Goal: Information Seeking & Learning: Learn about a topic

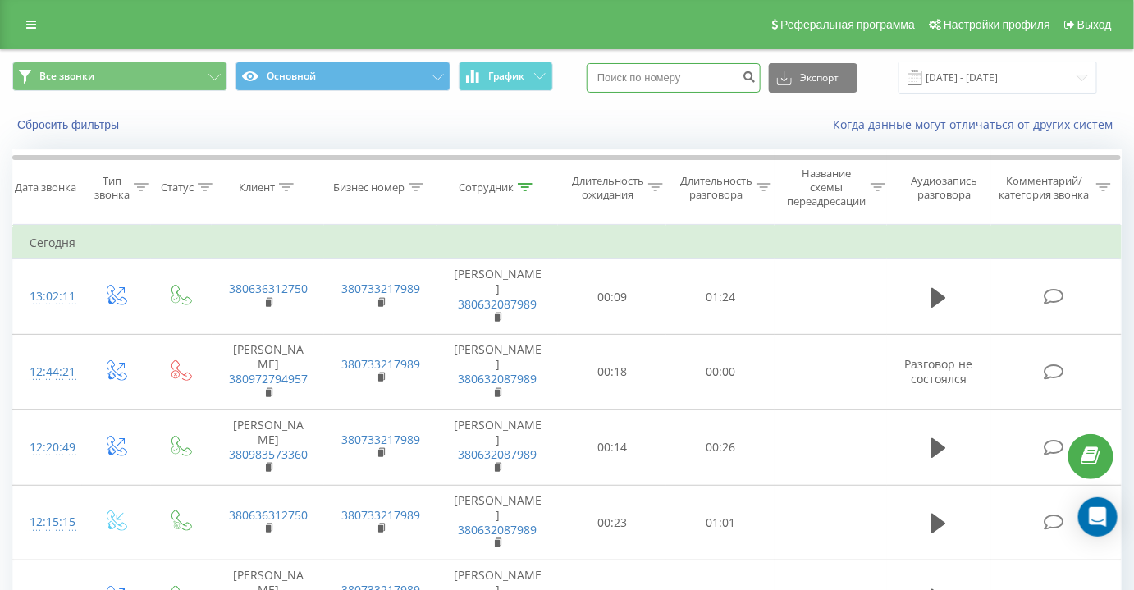
click at [643, 65] on input at bounding box center [674, 78] width 174 height 30
paste input "[PHONE_NUMBER]"
drag, startPoint x: 629, startPoint y: 79, endPoint x: 507, endPoint y: 78, distance: 121.5
click at [541, 77] on div "Все звонки Основной График [PHONE_NUMBER] Экспорт .csv .xls .xlsx [DATE] - [DAT…" at bounding box center [567, 78] width 1110 height 32
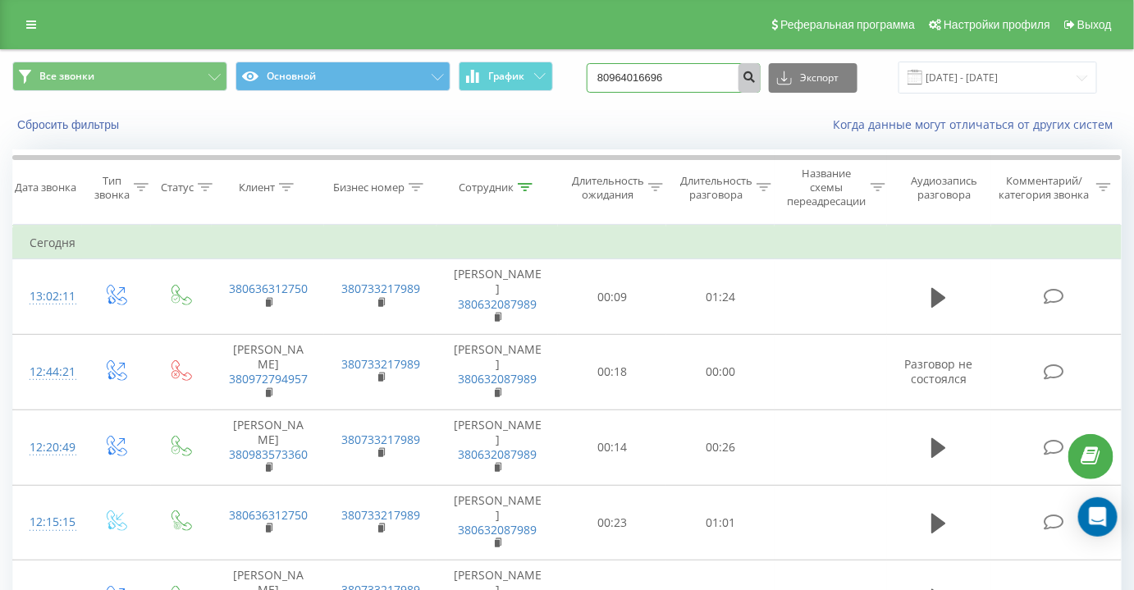
type input "80964016696"
click at [757, 71] on icon "submit" at bounding box center [750, 75] width 14 height 10
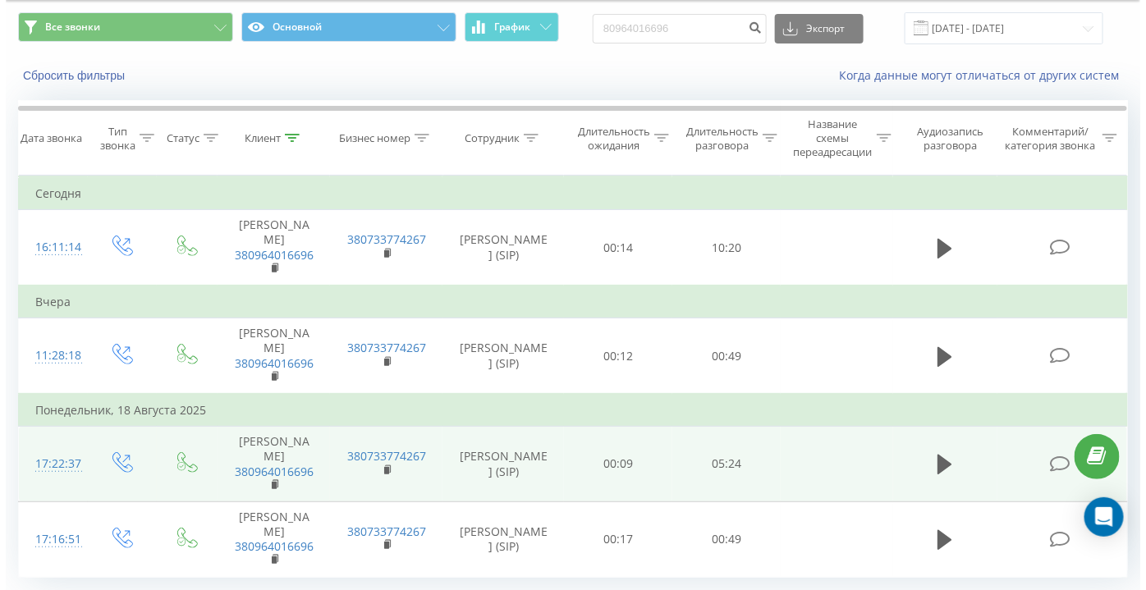
scroll to position [94, 0]
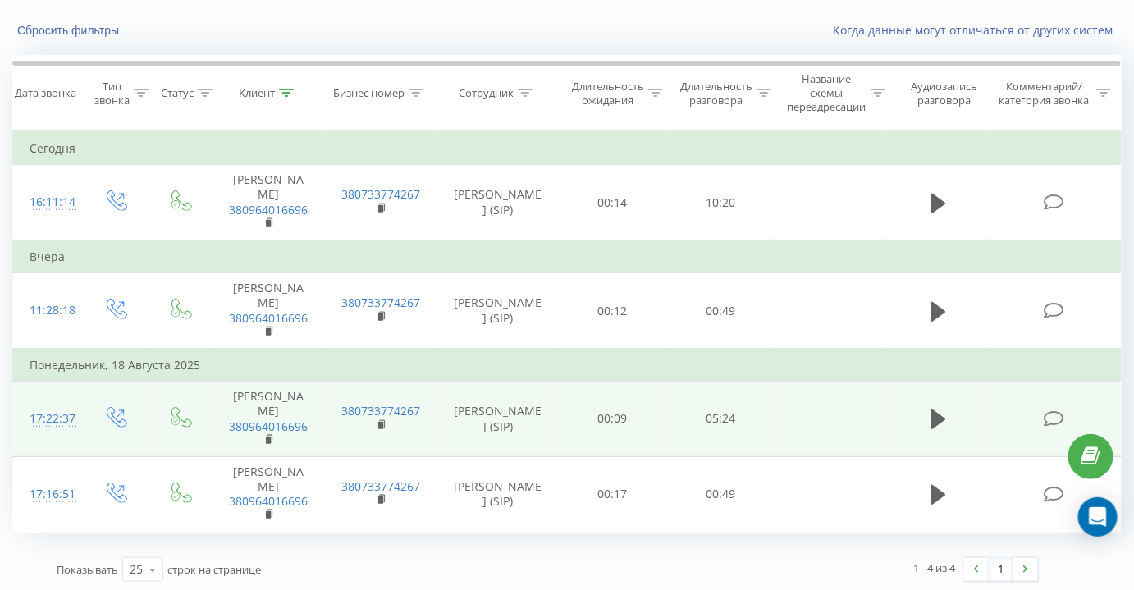
click at [1064, 413] on icon at bounding box center [1054, 418] width 21 height 17
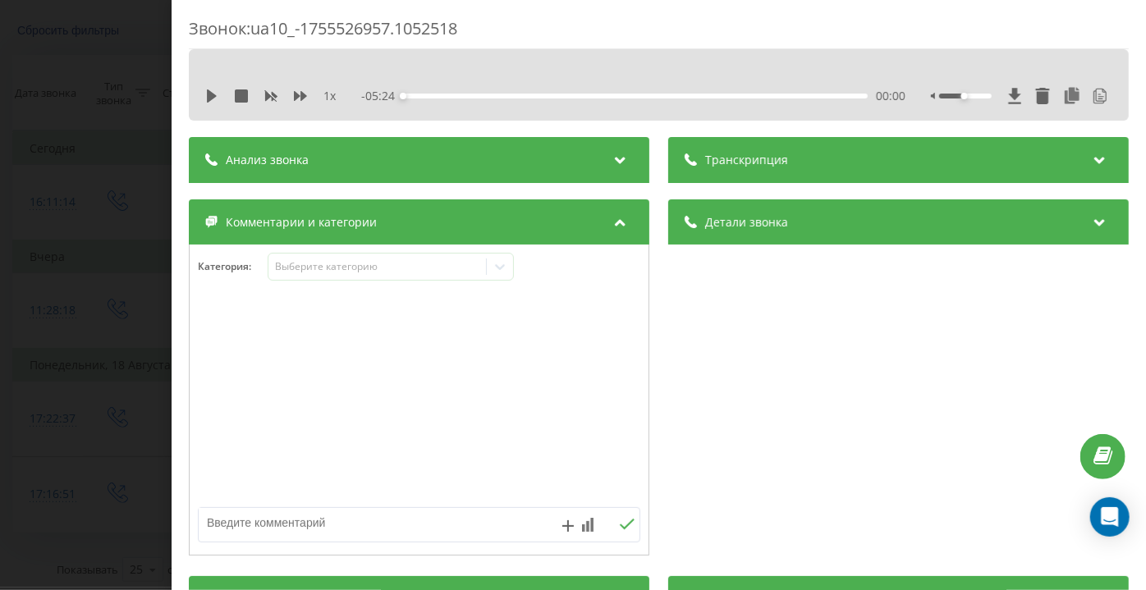
click at [204, 89] on div "1 x - 05:24 00:00 00:00" at bounding box center [658, 96] width 915 height 25
click at [208, 94] on icon at bounding box center [212, 95] width 10 height 13
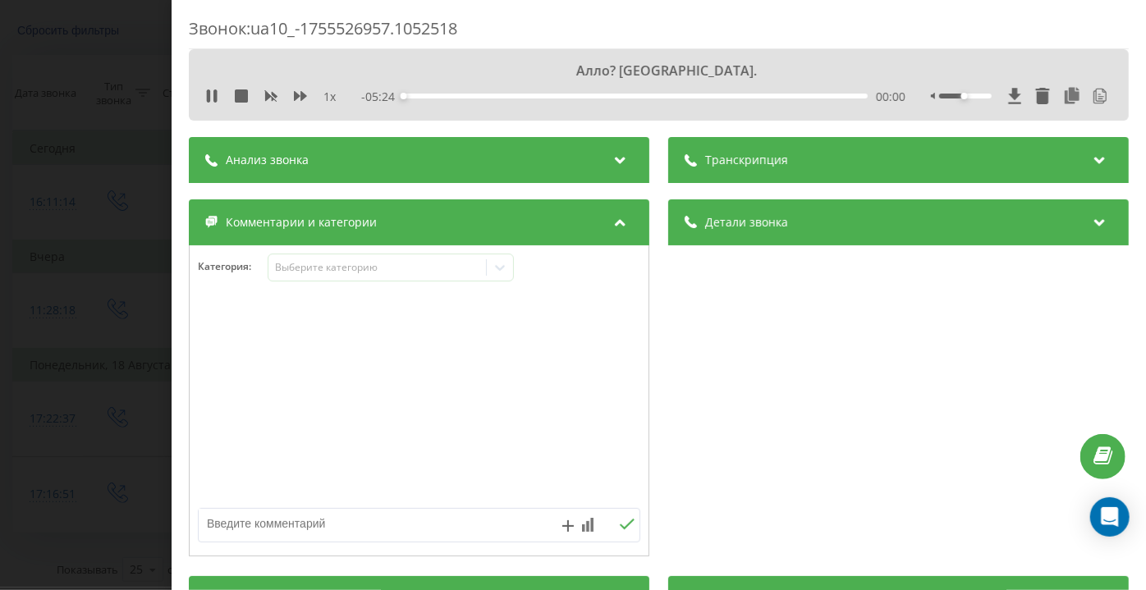
click at [748, 170] on div "Транскрипция" at bounding box center [898, 160] width 461 height 46
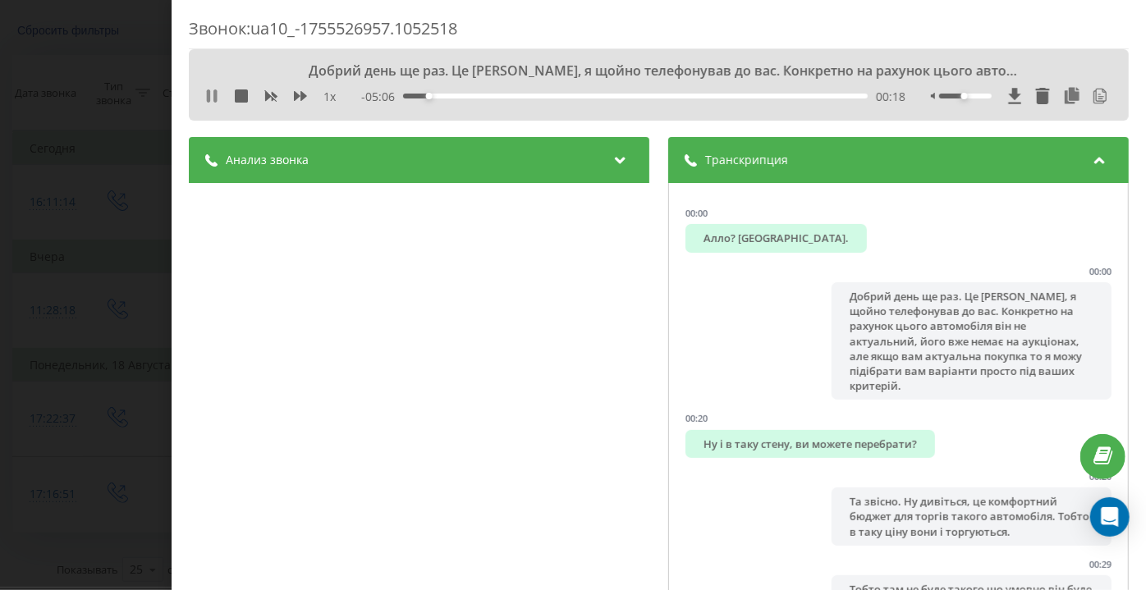
click at [211, 94] on icon at bounding box center [211, 95] width 13 height 13
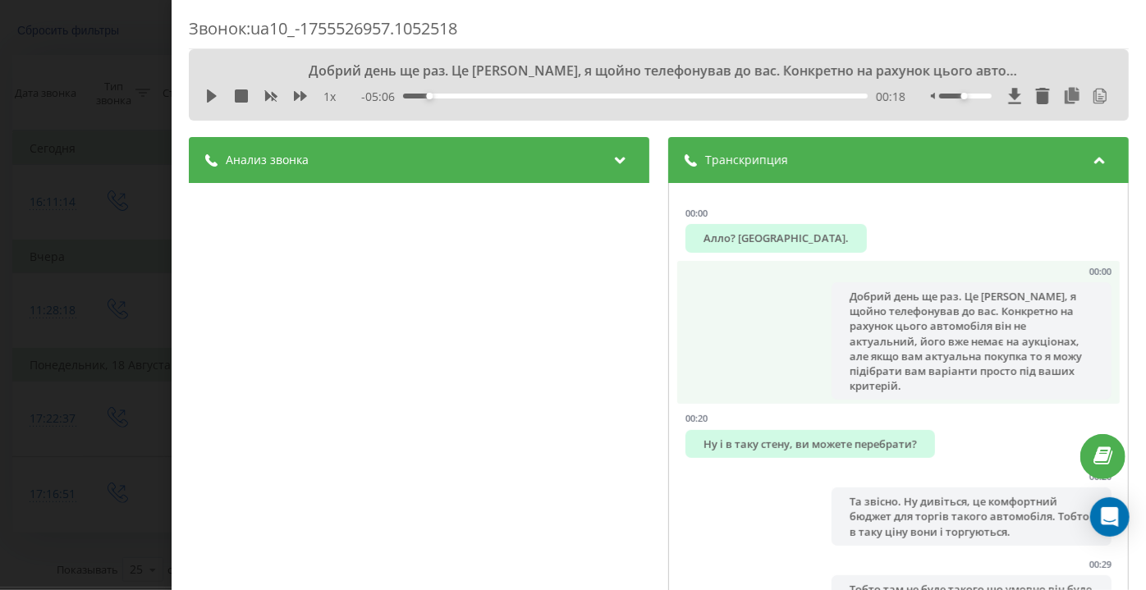
scroll to position [149, 0]
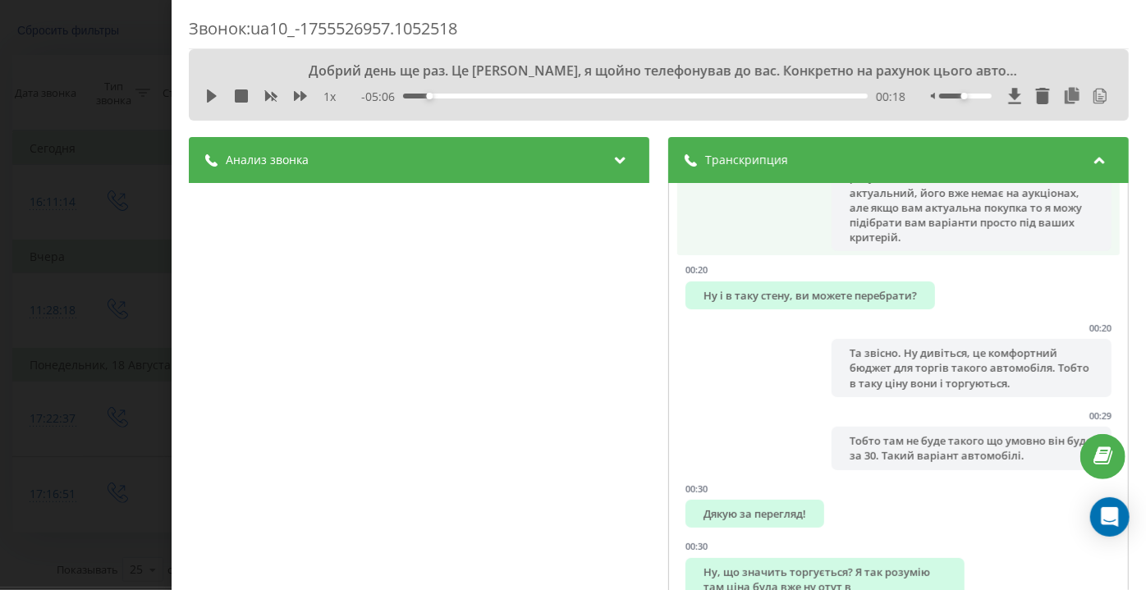
click at [880, 207] on div "Добрий день ще раз. Це [PERSON_NAME], я щойно телефонував до вас. Конкретно на …" at bounding box center [971, 192] width 279 height 117
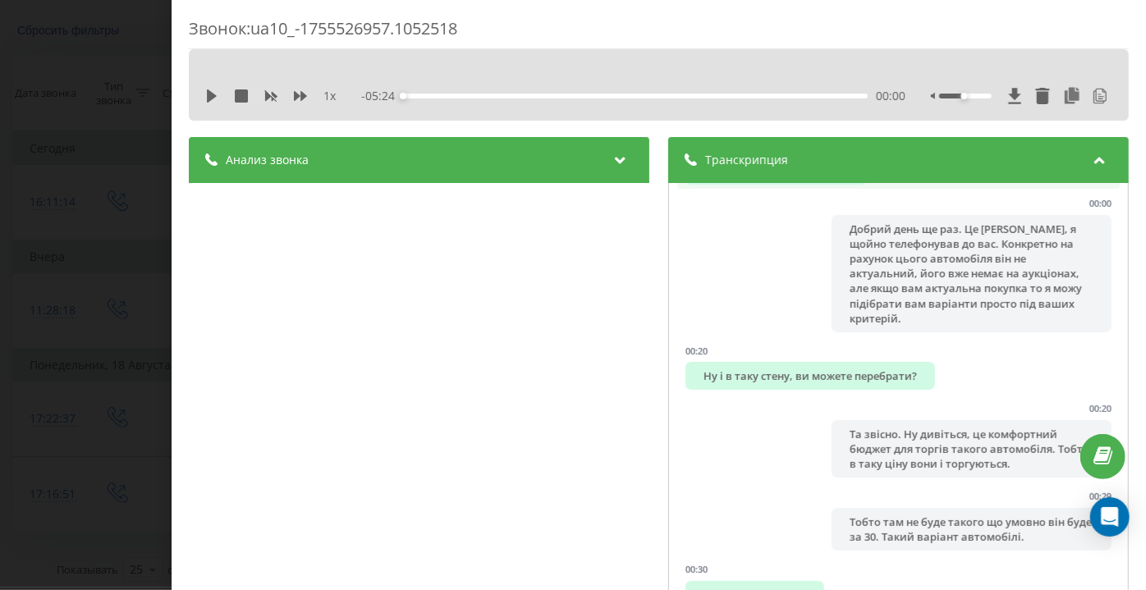
scroll to position [0, 0]
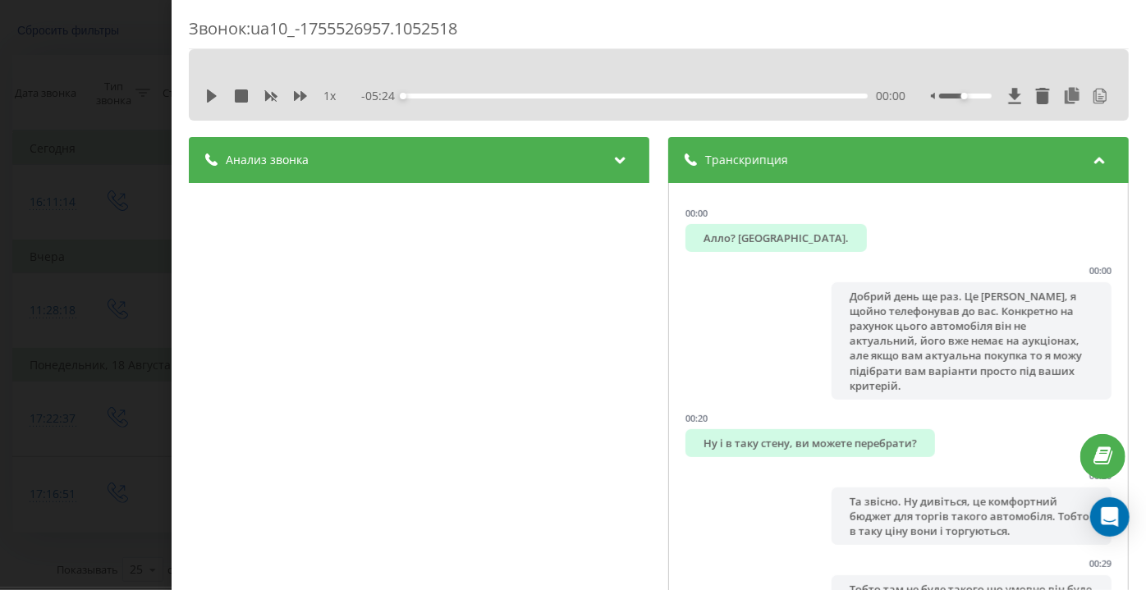
click at [203, 95] on div "1 x - 05:24 00:00 00:00" at bounding box center [658, 96] width 915 height 25
click at [219, 94] on div "1 x" at bounding box center [279, 96] width 148 height 16
click at [206, 97] on icon at bounding box center [211, 95] width 13 height 13
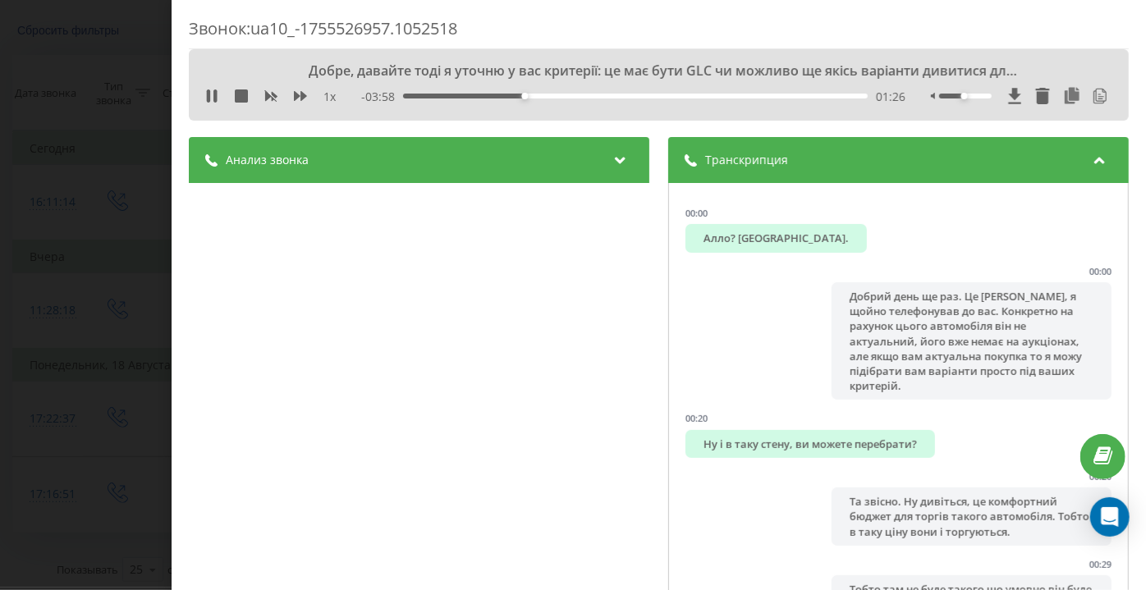
click at [474, 91] on div "- 03:58 01:26 01:26" at bounding box center [634, 97] width 544 height 16
click at [474, 94] on div "01:26" at bounding box center [636, 96] width 465 height 5
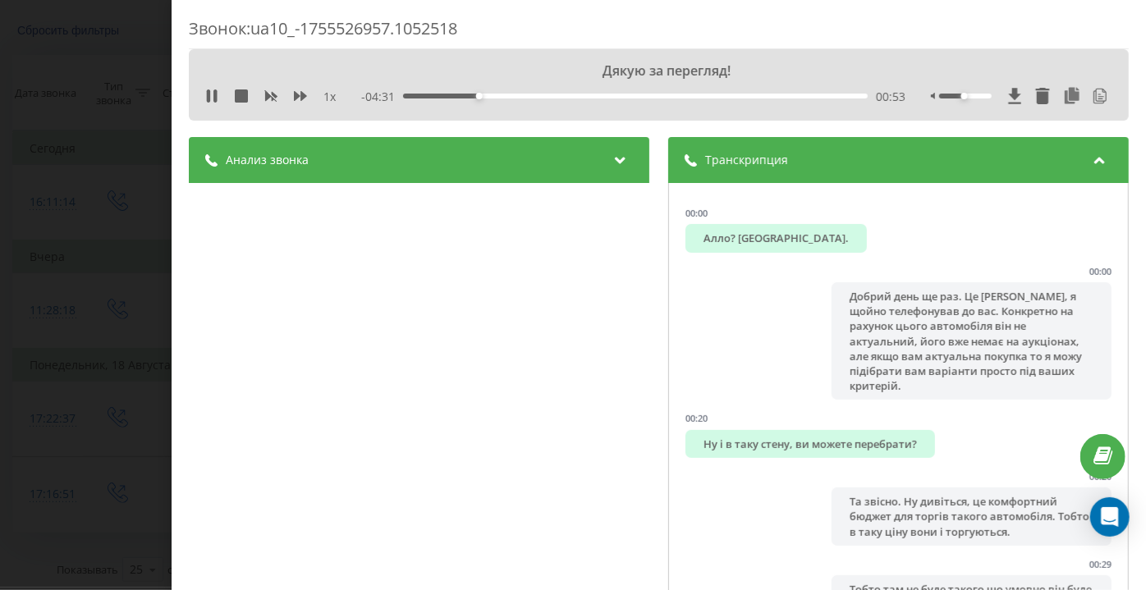
click at [506, 563] on div "Анализ звонка Название профиля ОП тест Тема диалога Менеджер обговорює з клієнт…" at bounding box center [419, 447] width 461 height 621
drag, startPoint x: 506, startPoint y: 563, endPoint x: 430, endPoint y: 367, distance: 210.2
click at [430, 367] on div "Анализ звонка Название профиля ОП тест Тема диалога Менеджер обговорює з клієнт…" at bounding box center [419, 447] width 461 height 621
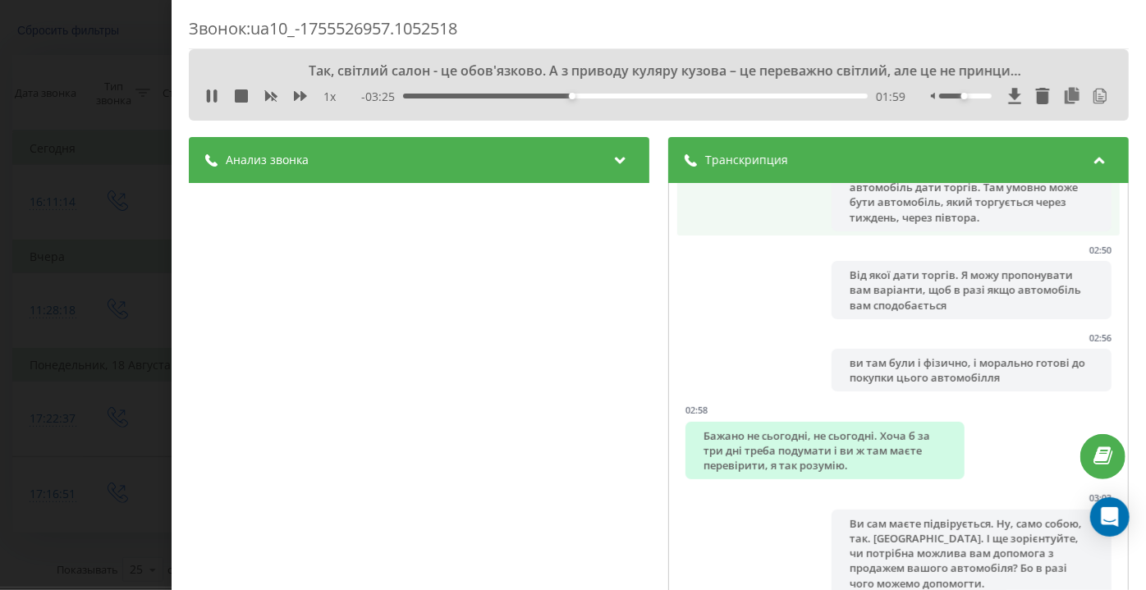
scroll to position [2089, 0]
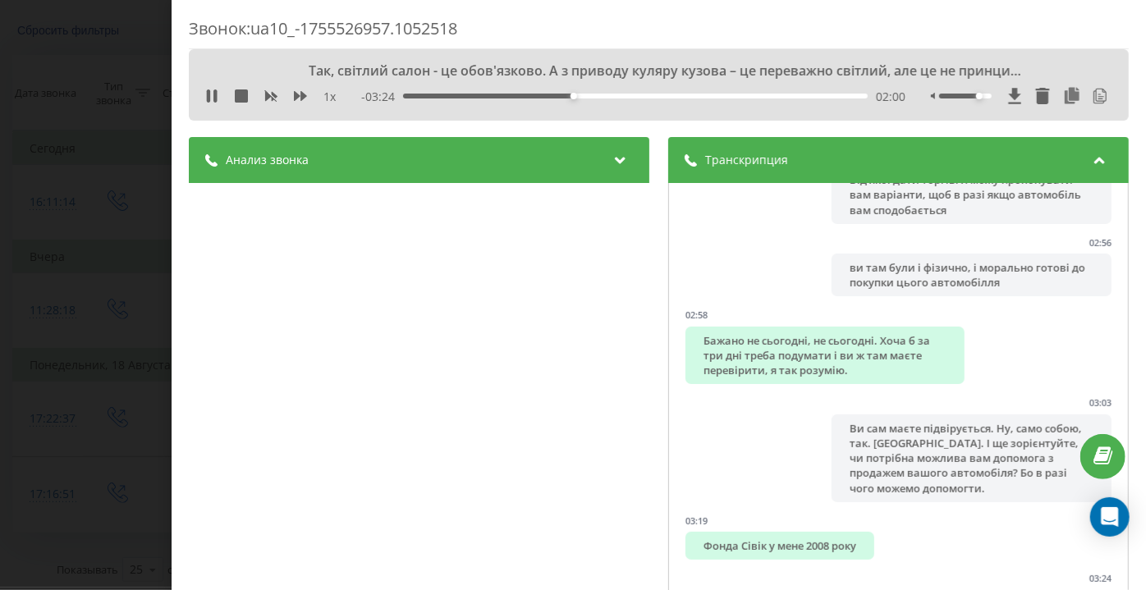
click at [969, 94] on div at bounding box center [965, 96] width 53 height 5
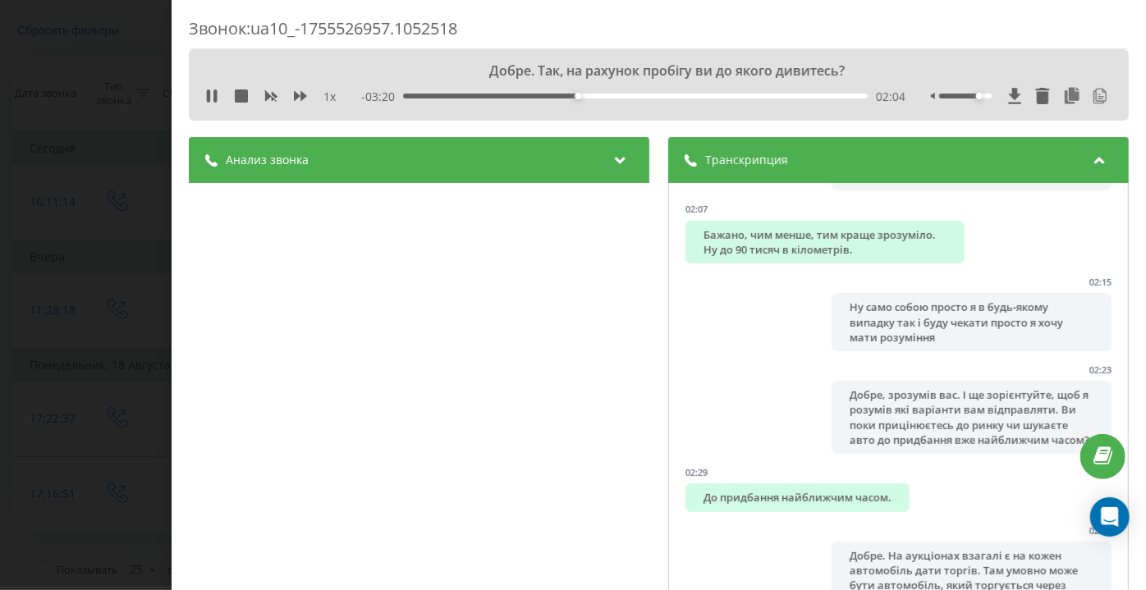
scroll to position [1567, 0]
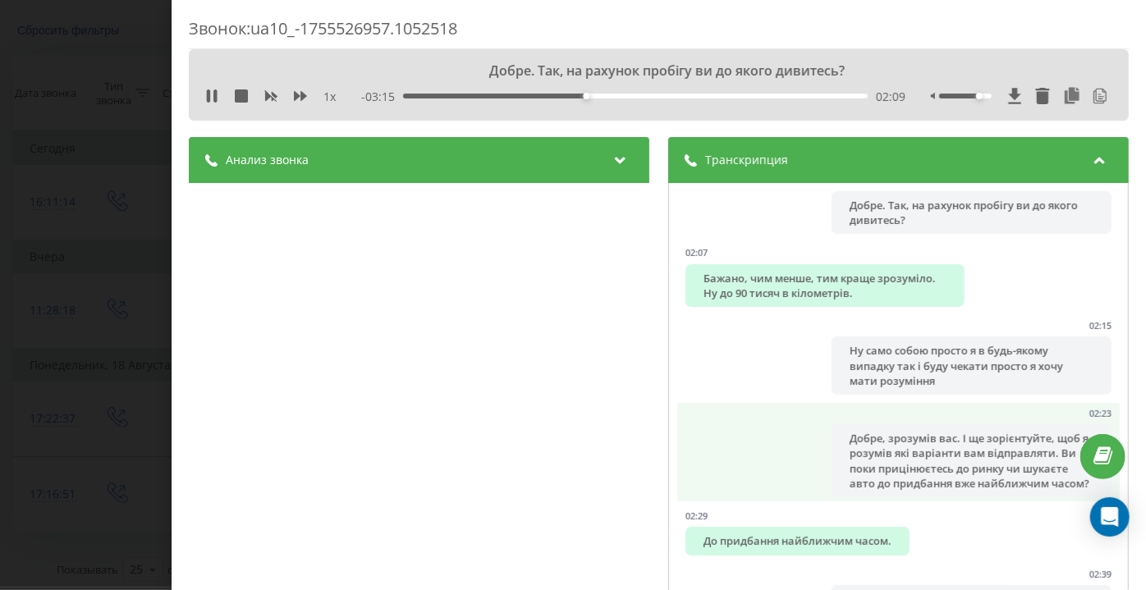
click at [859, 463] on div "Добре, зрозумів вас. І ще зорієнтуйте, щоб я розумів які варіанти вам відправля…" at bounding box center [971, 460] width 279 height 73
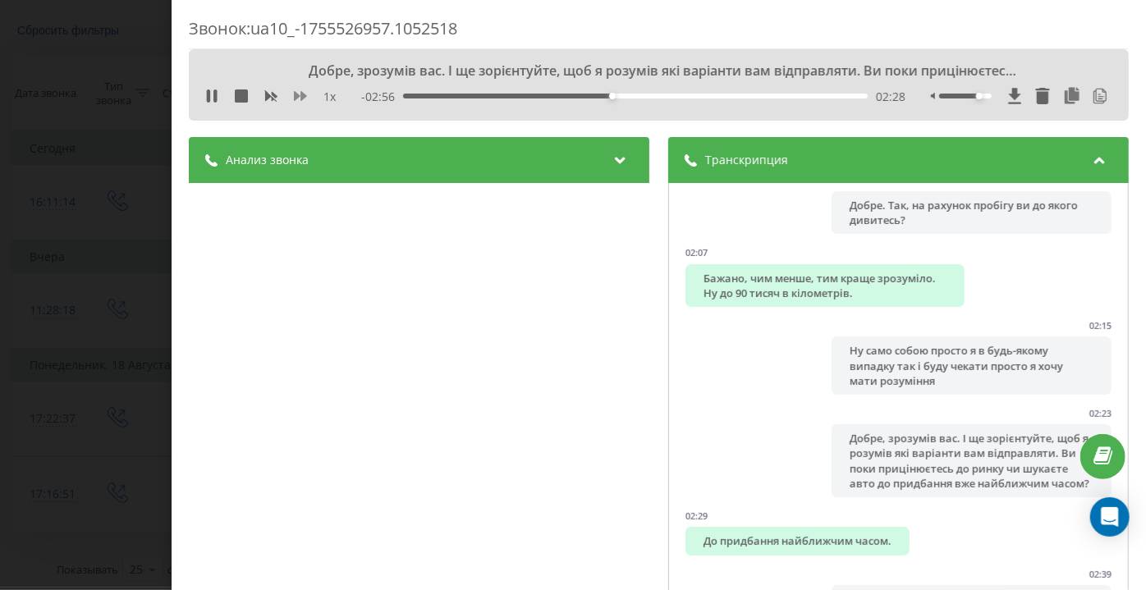
click at [299, 99] on icon at bounding box center [300, 95] width 13 height 13
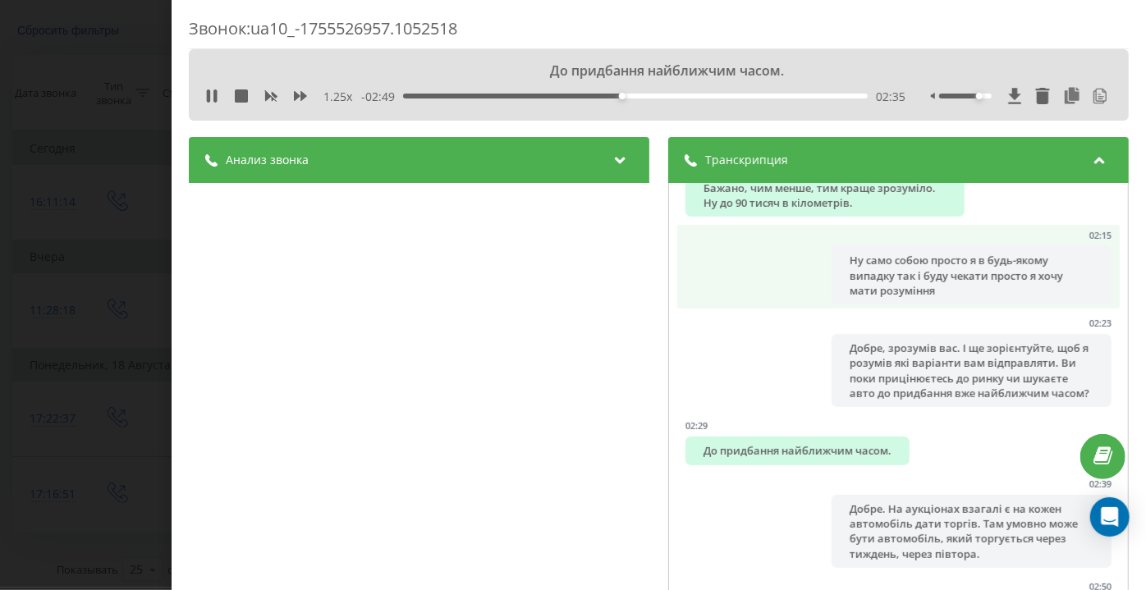
scroll to position [1716, 0]
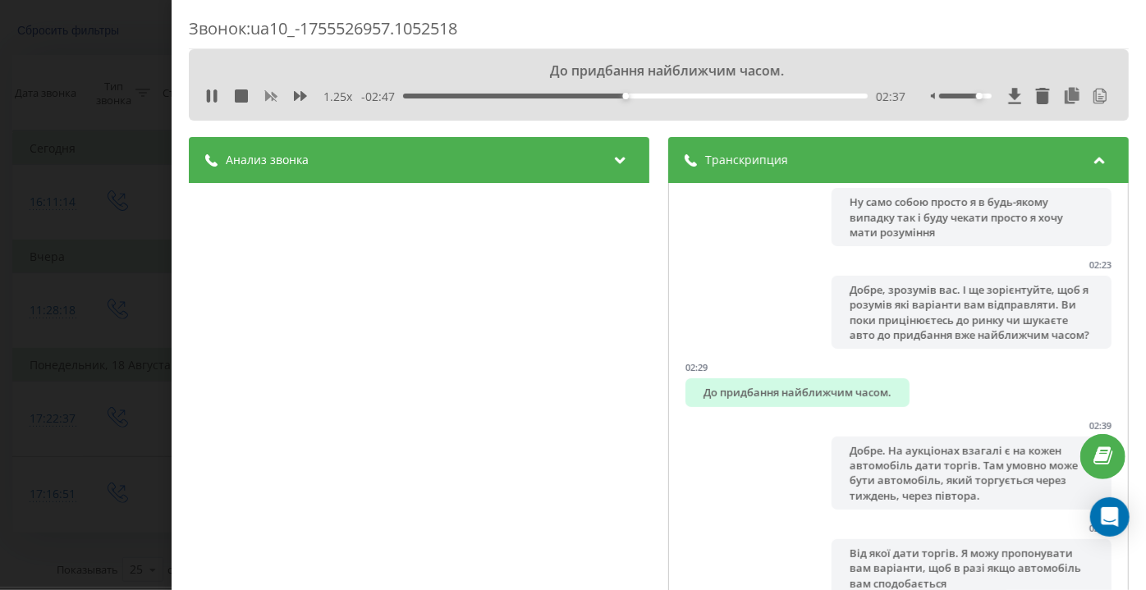
click at [273, 98] on rect at bounding box center [271, 96] width 7 height 7
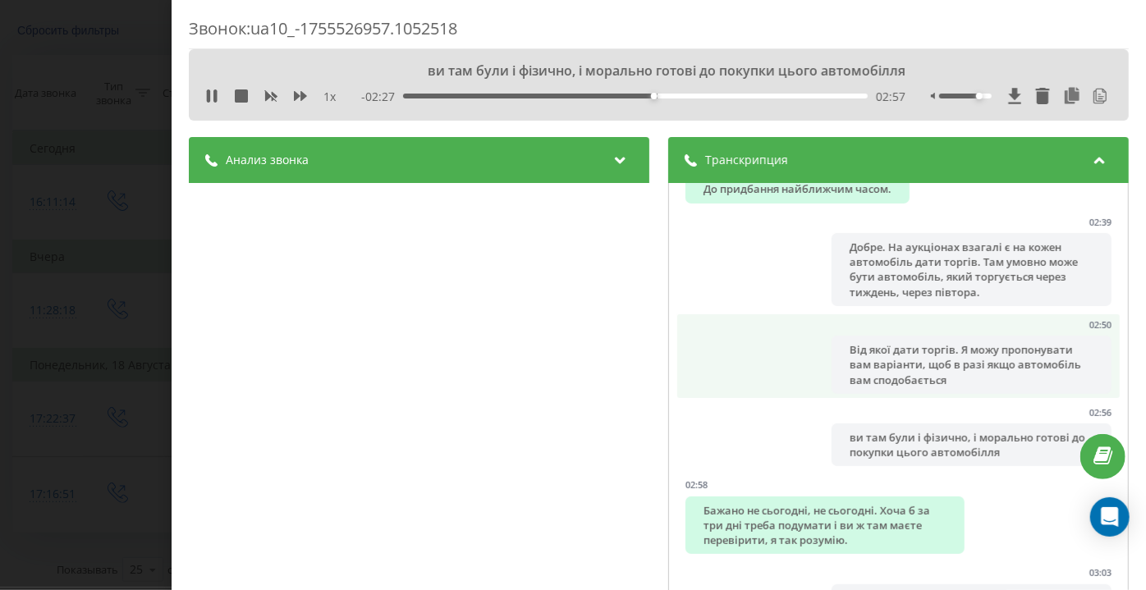
scroll to position [1940, 0]
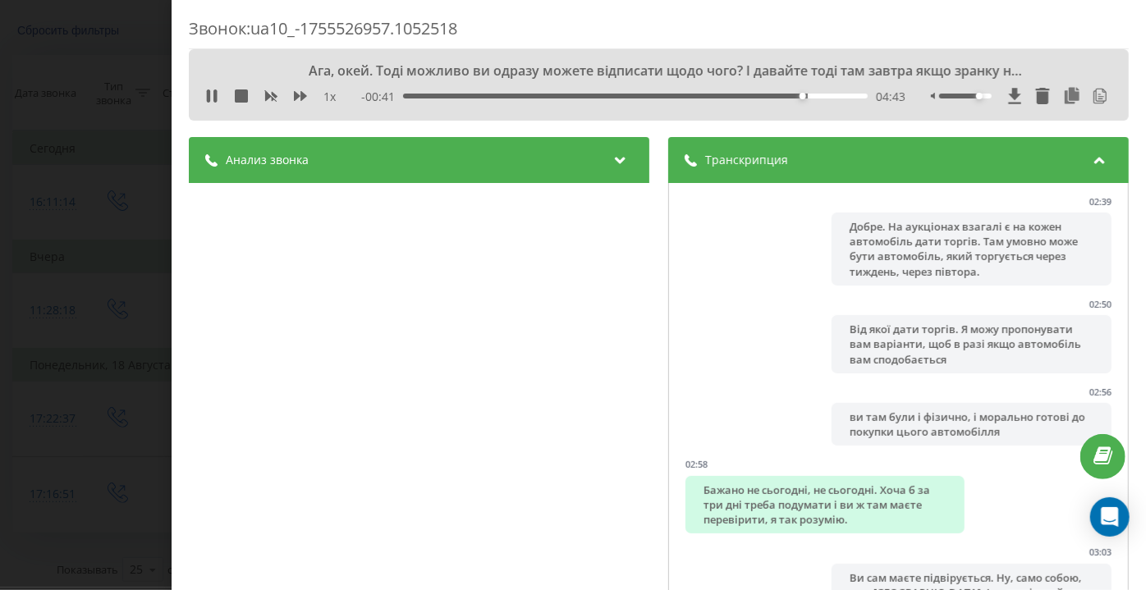
click at [742, 95] on div "04:43" at bounding box center [636, 96] width 465 height 5
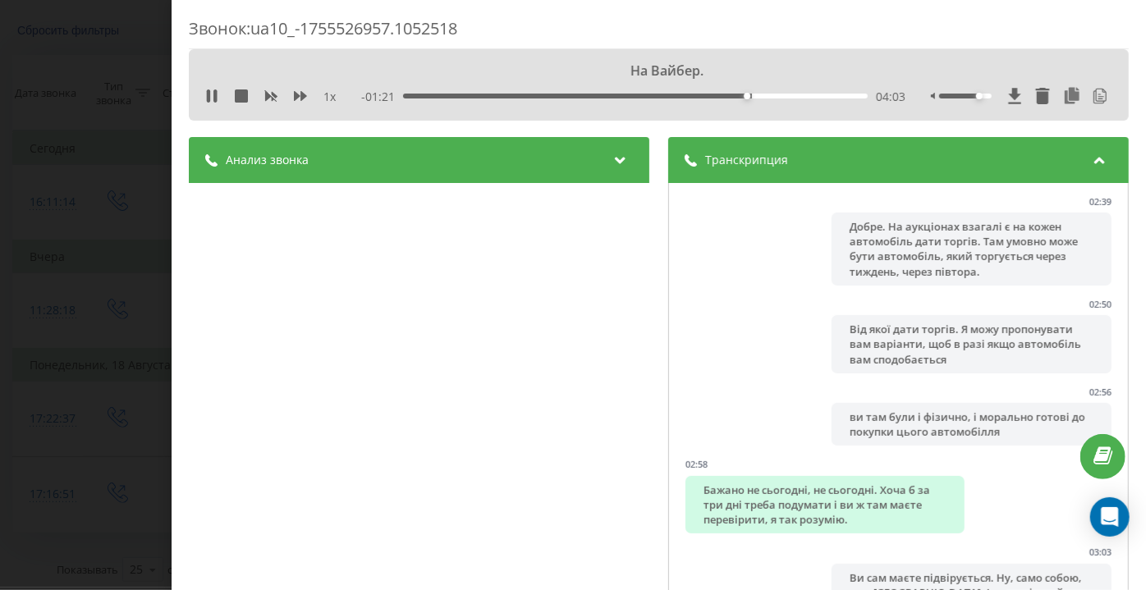
click at [717, 99] on div "- 01:21 04:03 04:03" at bounding box center [634, 97] width 544 height 16
click at [721, 95] on div "04:04" at bounding box center [636, 96] width 465 height 5
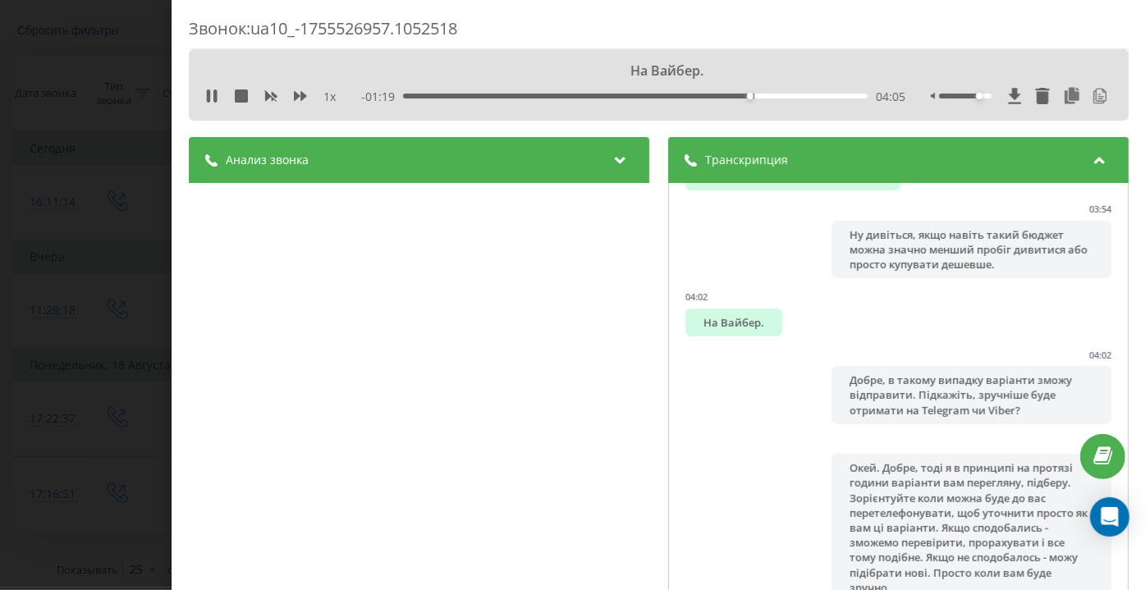
scroll to position [2910, 0]
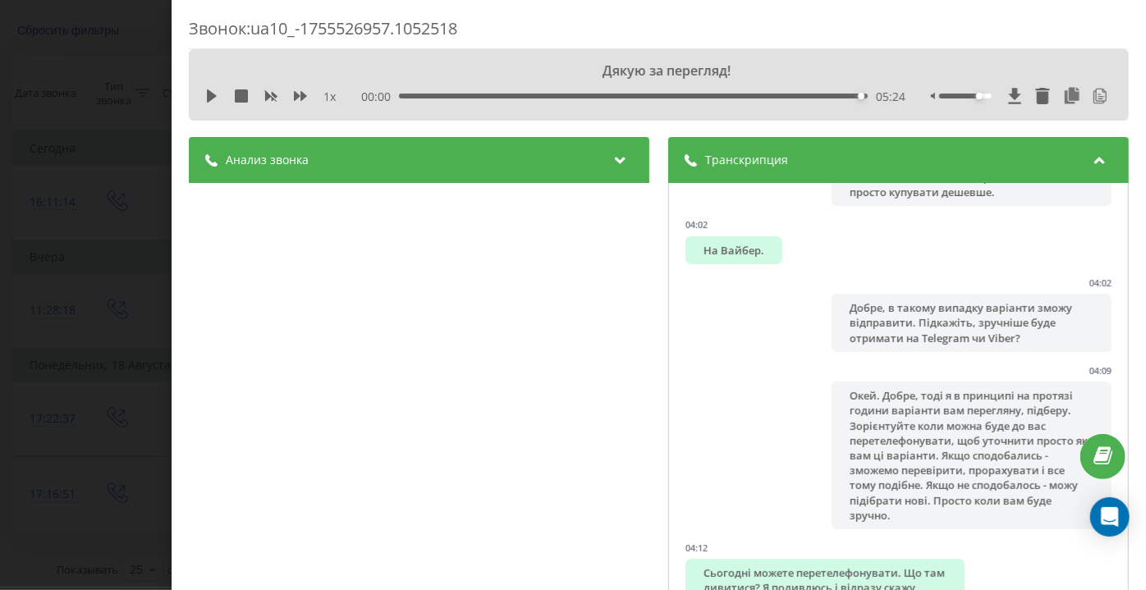
drag, startPoint x: 108, startPoint y: 153, endPoint x: 376, endPoint y: 242, distance: 282.2
click at [111, 155] on div "Звонок : ua10_-1755526957.1052518 Дякую за перегляд! 1 x 00:00 05:24 05:24 Тран…" at bounding box center [573, 295] width 1146 height 590
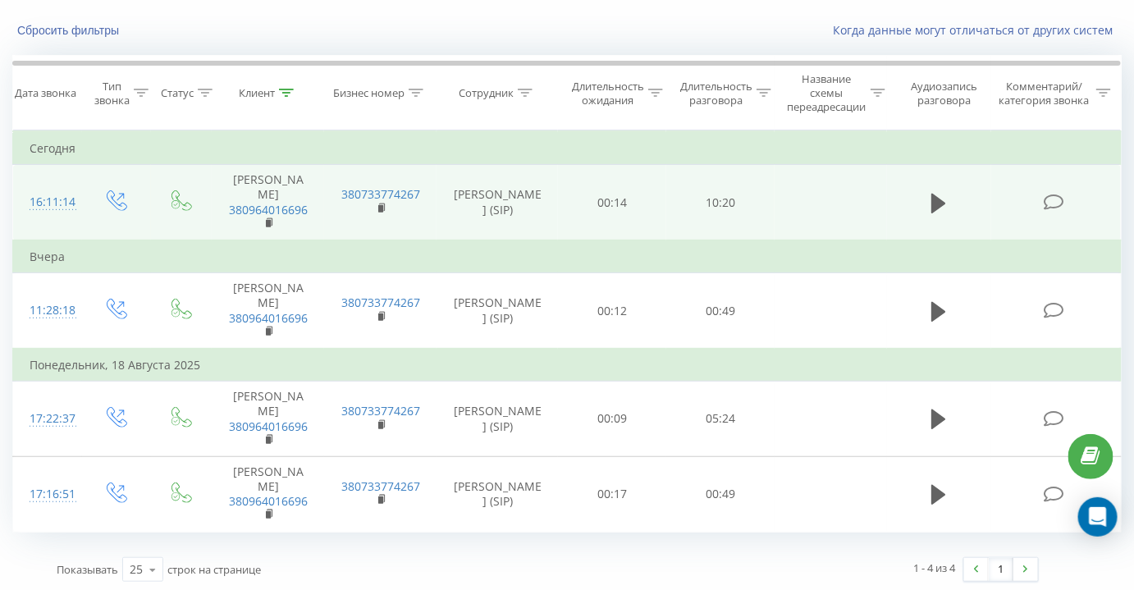
click at [1065, 195] on span at bounding box center [1055, 201] width 23 height 16
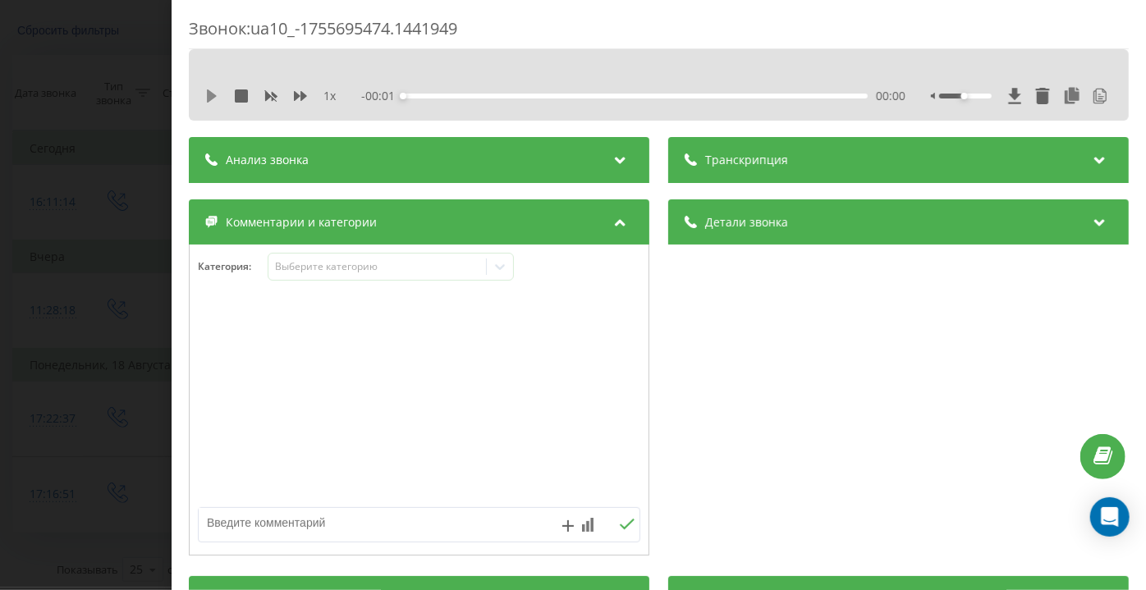
click at [212, 91] on icon at bounding box center [211, 95] width 13 height 13
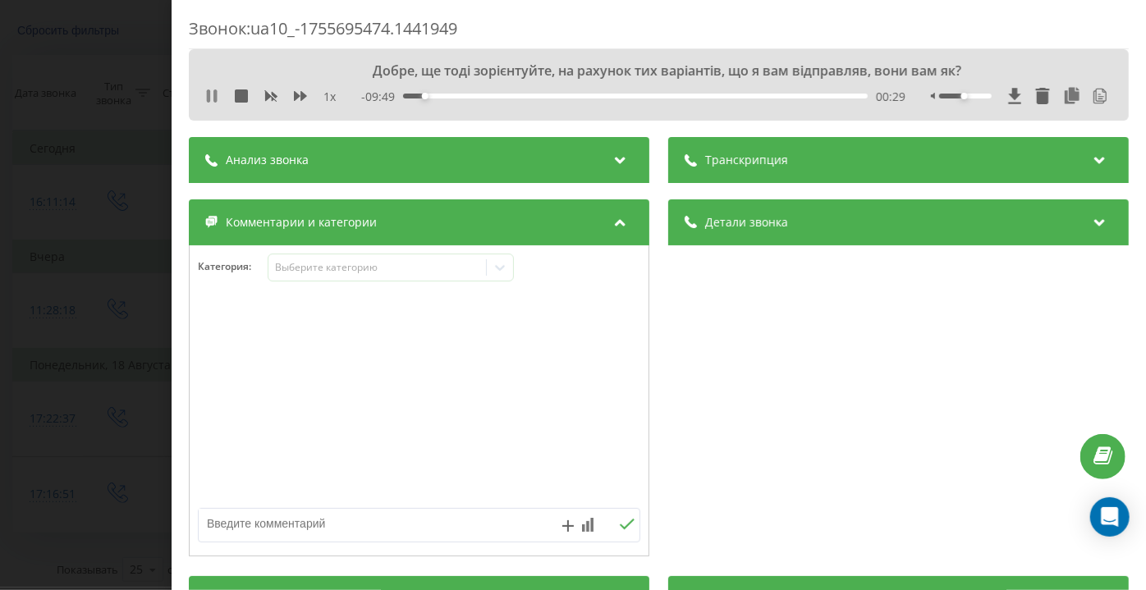
click at [206, 95] on icon at bounding box center [211, 95] width 13 height 13
click at [818, 158] on div "Транскрипция" at bounding box center [898, 160] width 461 height 46
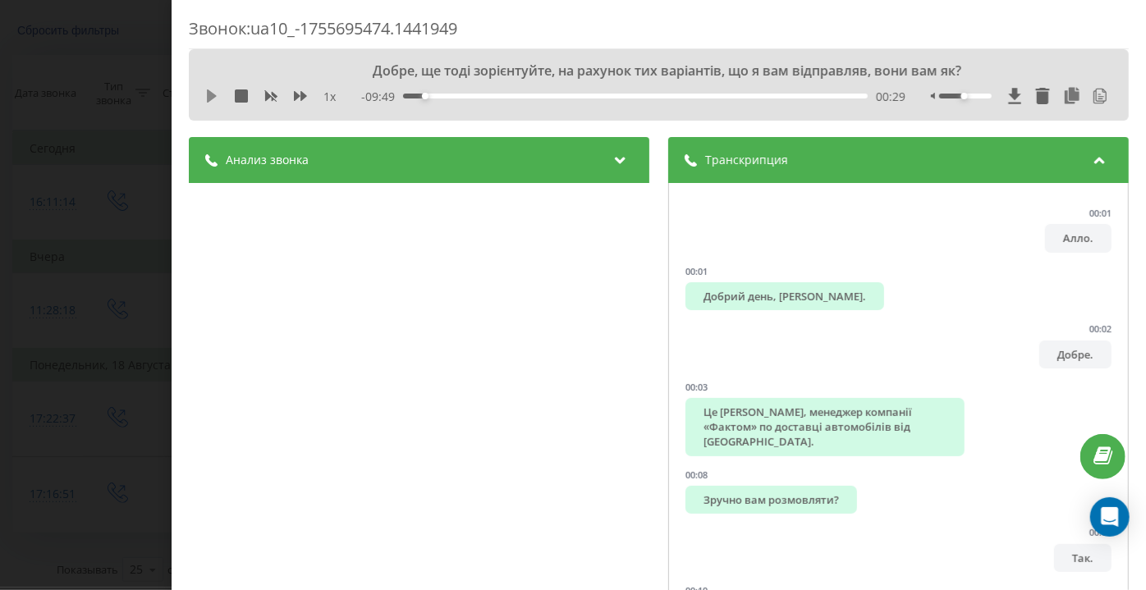
click at [214, 91] on icon at bounding box center [211, 95] width 13 height 13
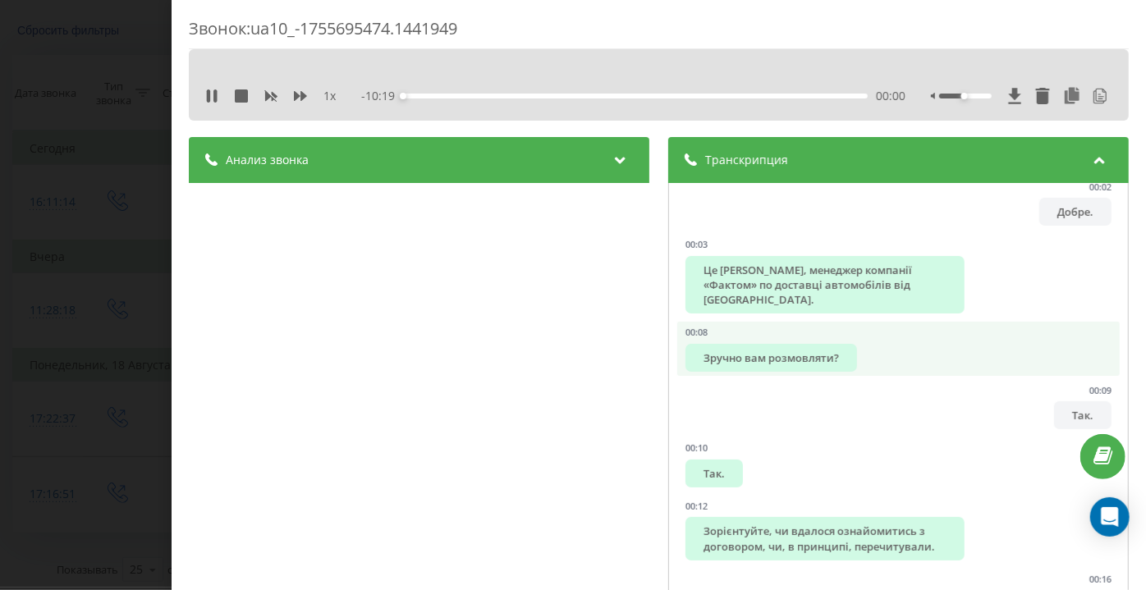
scroll to position [149, 0]
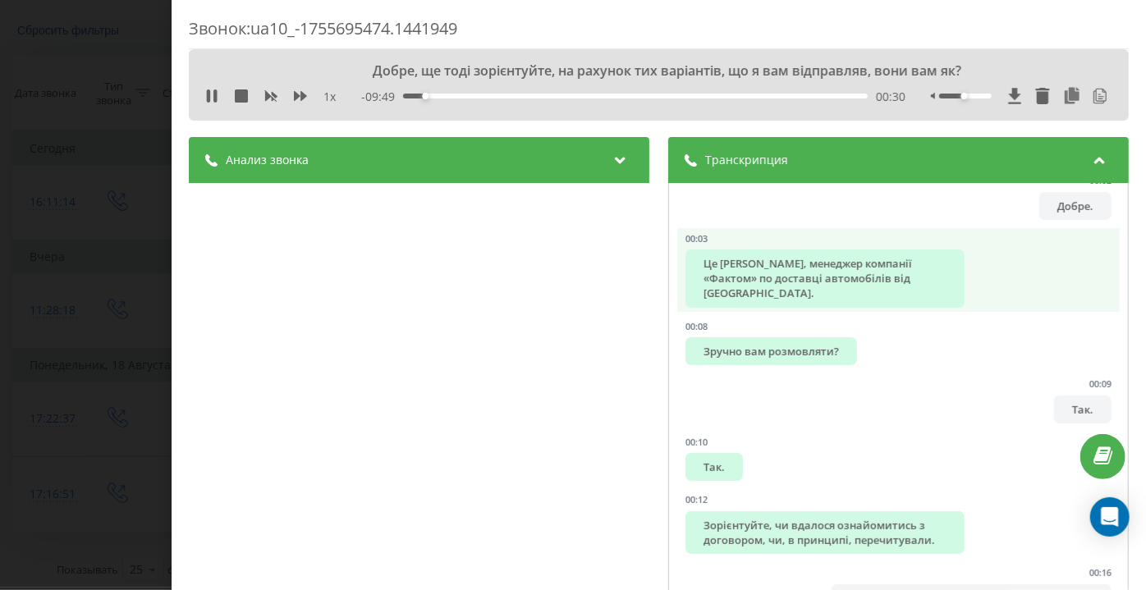
click at [826, 283] on div "Це [PERSON_NAME], менеджер компанії «Фактом» по доставці автомобілів від [GEOGR…" at bounding box center [824, 279] width 279 height 58
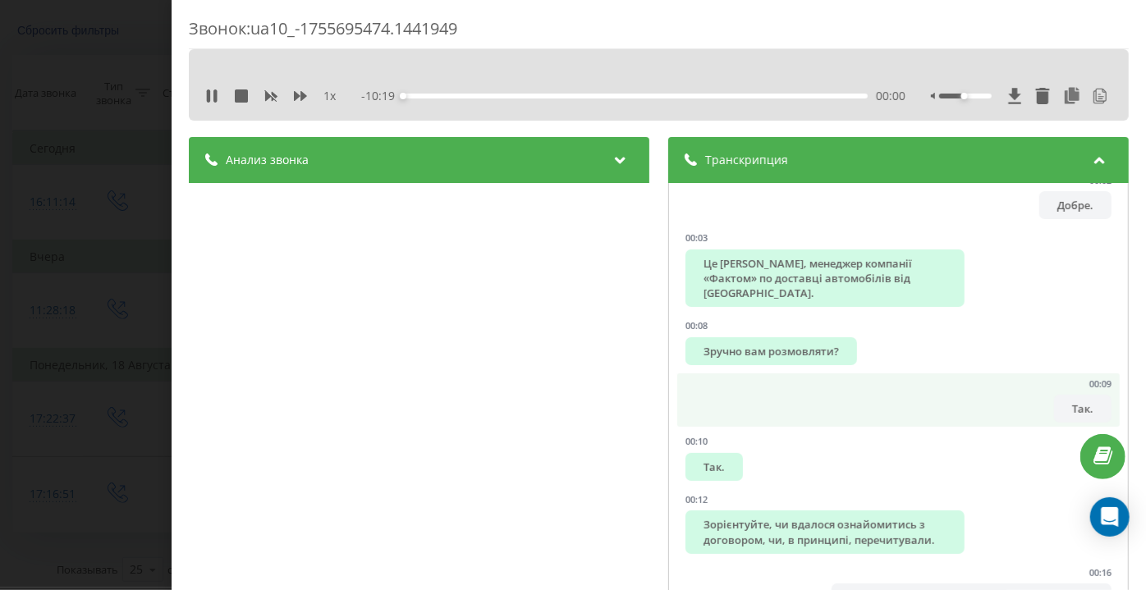
click at [808, 373] on li "00:09 Так." at bounding box center [898, 400] width 442 height 54
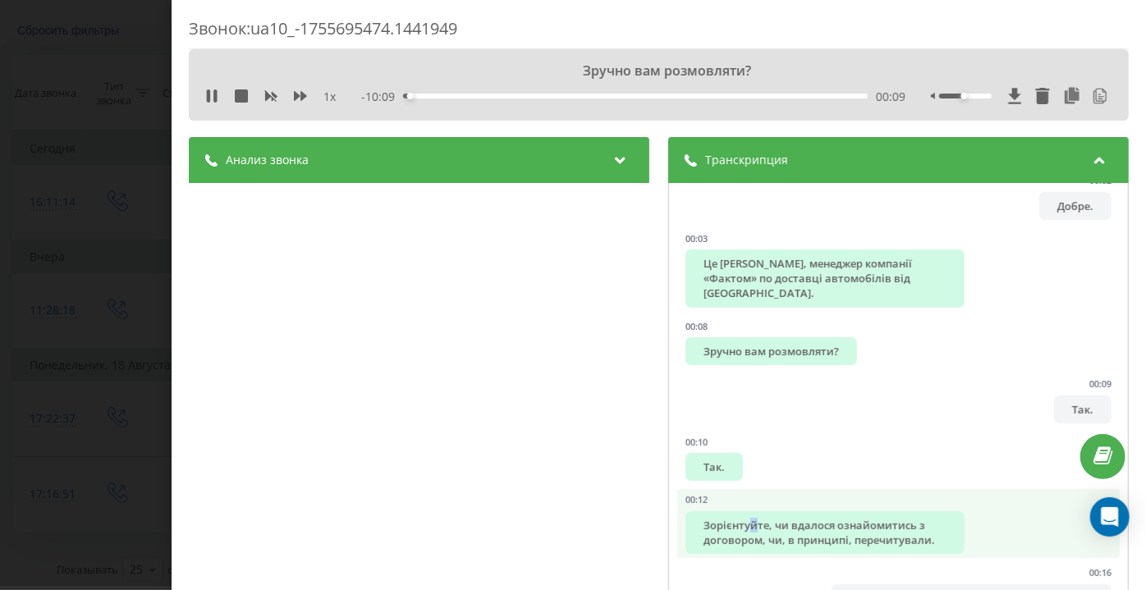
click at [749, 511] on div "Зорієнтуйте, чи вдалося ознайомитись з договором, чи, в принципі, перечитували." at bounding box center [824, 532] width 279 height 43
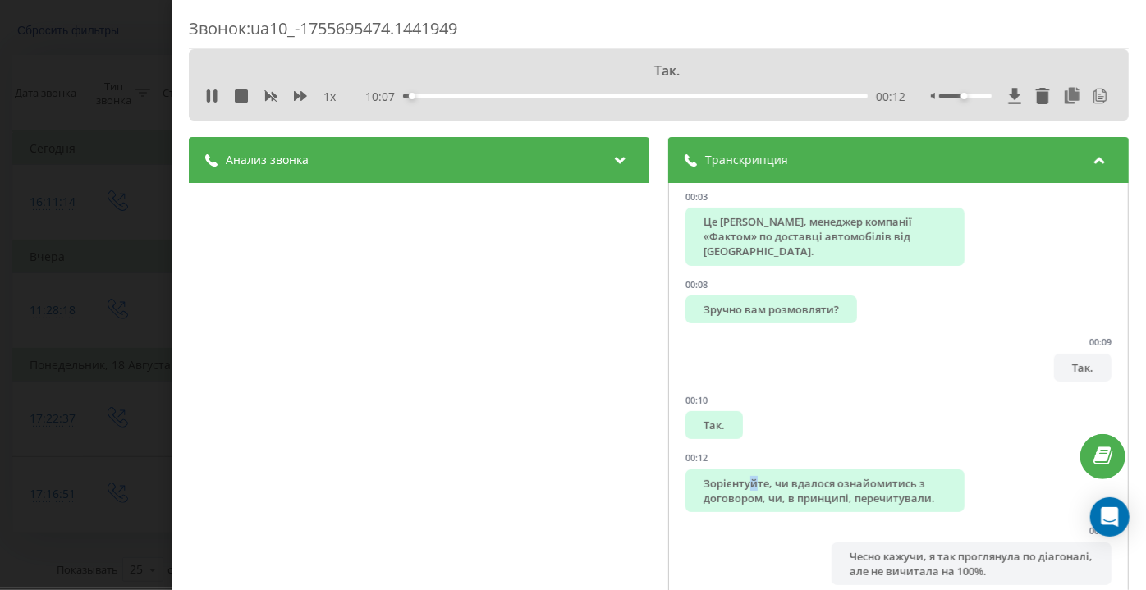
scroll to position [298, 0]
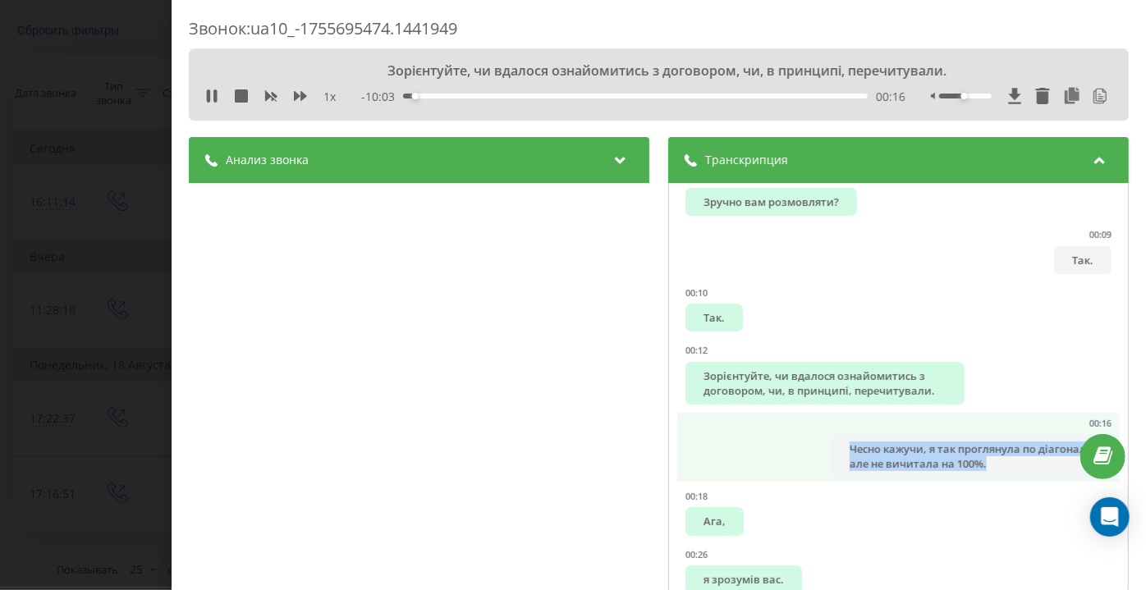
drag, startPoint x: 1052, startPoint y: 442, endPoint x: 832, endPoint y: 429, distance: 221.2
click at [832, 435] on div "Чесно кажучи, я так проглянула по діагоналі, але не вичитала на 100%." at bounding box center [971, 456] width 279 height 43
copy div "Чесно кажучи, я так проглянула по діагоналі, але не вичитала на 100%."
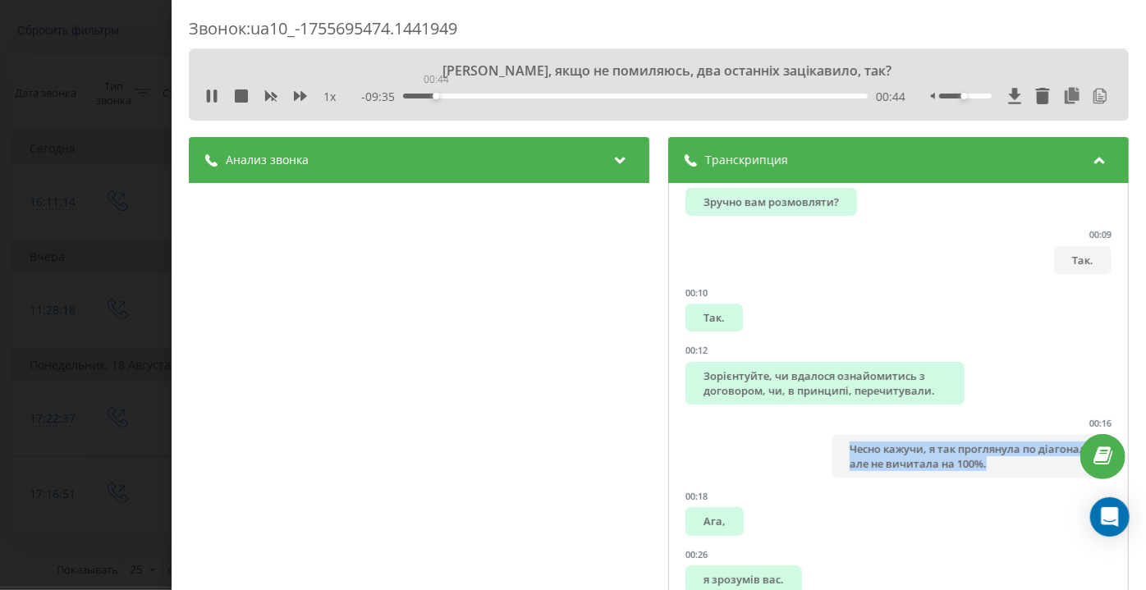
click at [435, 94] on div "00:44" at bounding box center [636, 96] width 465 height 5
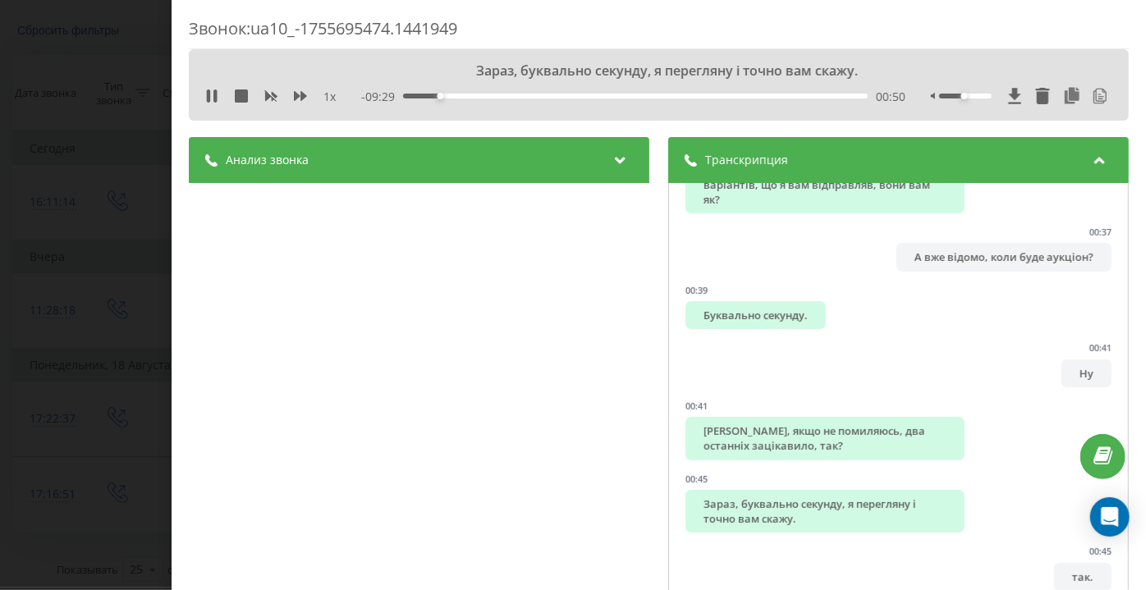
scroll to position [746, 0]
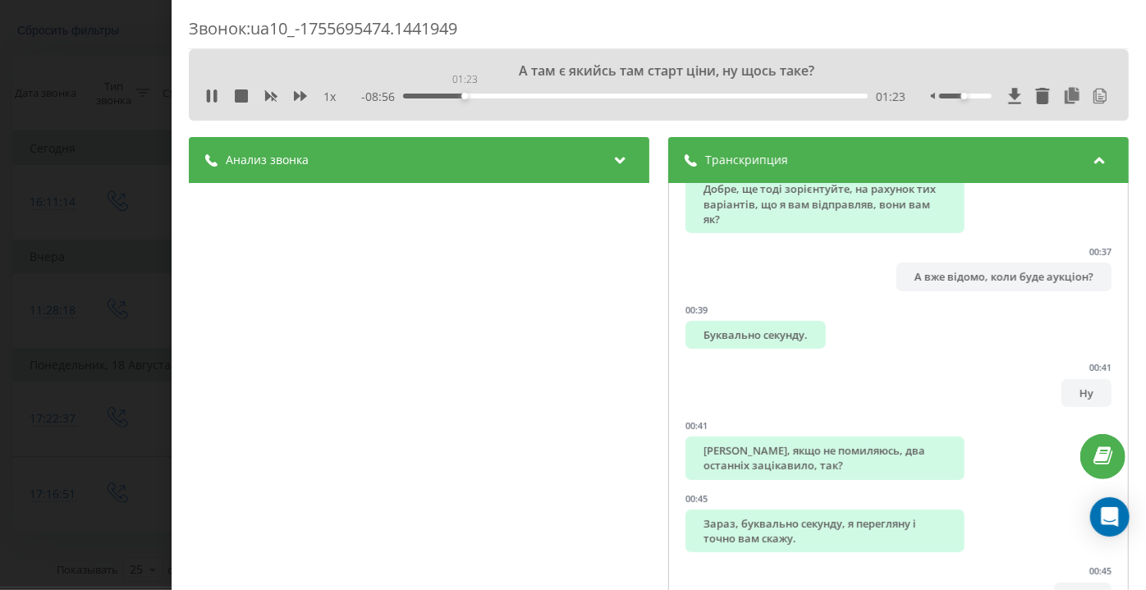
click at [464, 95] on div "01:23" at bounding box center [465, 96] width 7 height 7
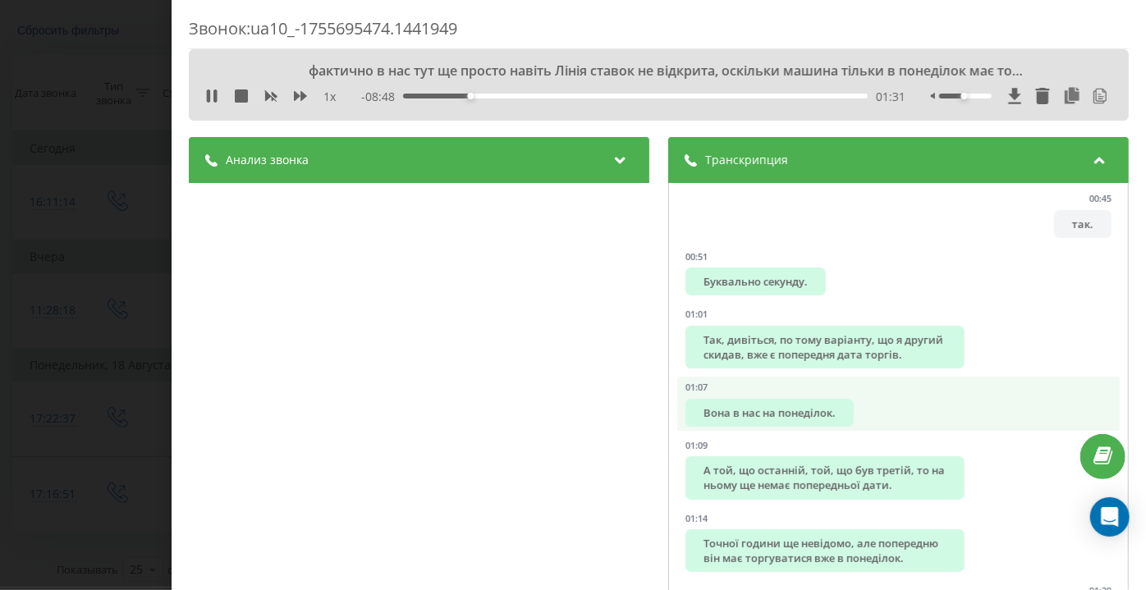
scroll to position [1194, 0]
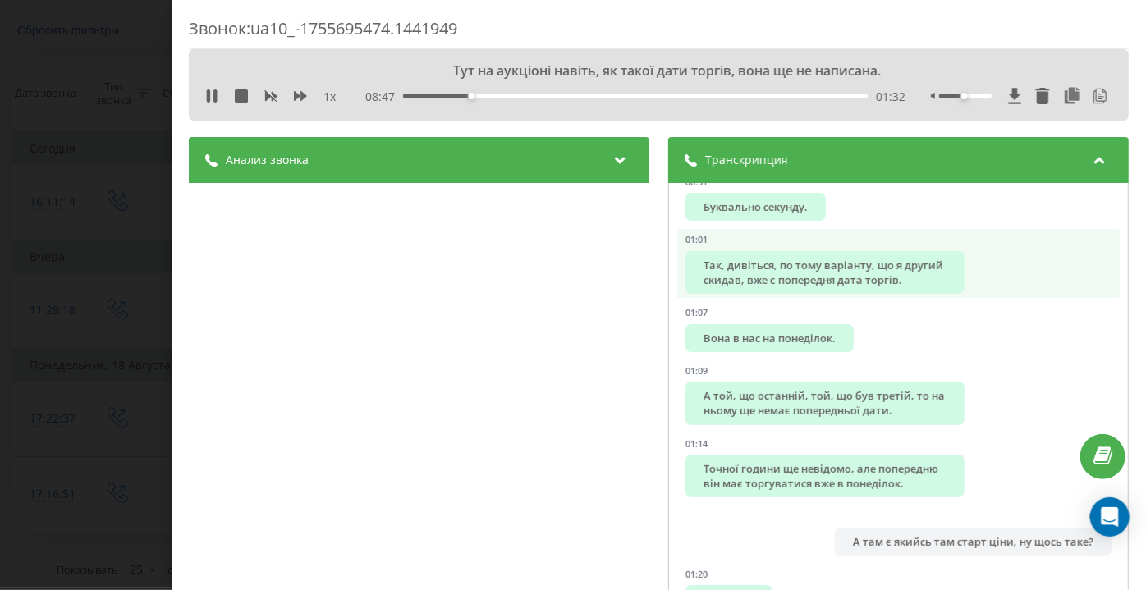
click at [798, 257] on div "Так, дивіться, по тому варіанту, що я другий скидав, вже є попередня дата торгі…" at bounding box center [824, 272] width 279 height 43
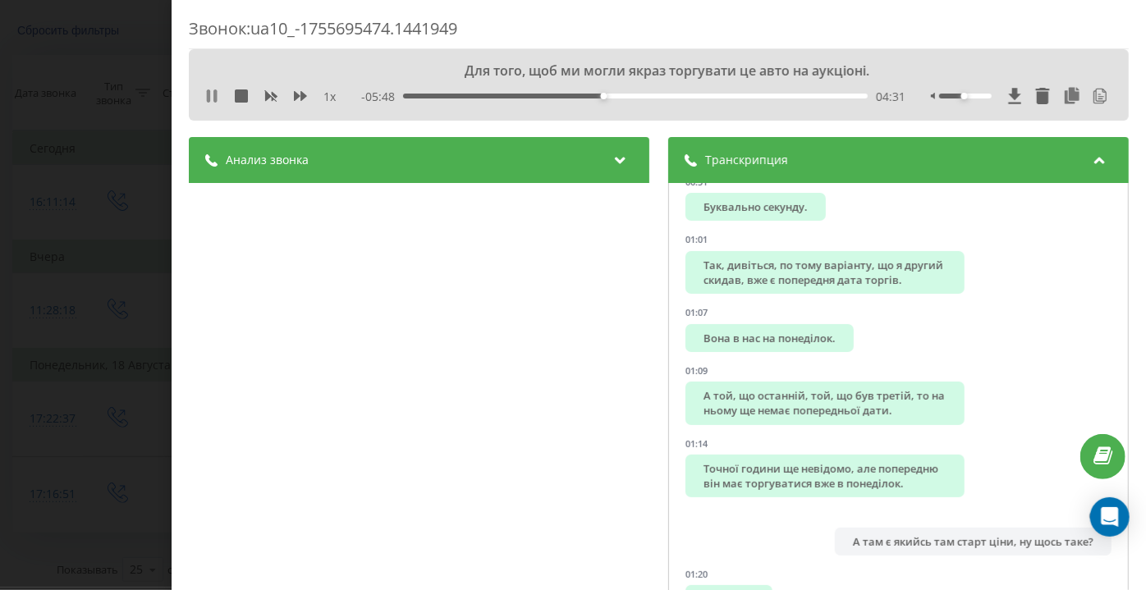
click at [213, 102] on icon at bounding box center [211, 95] width 13 height 13
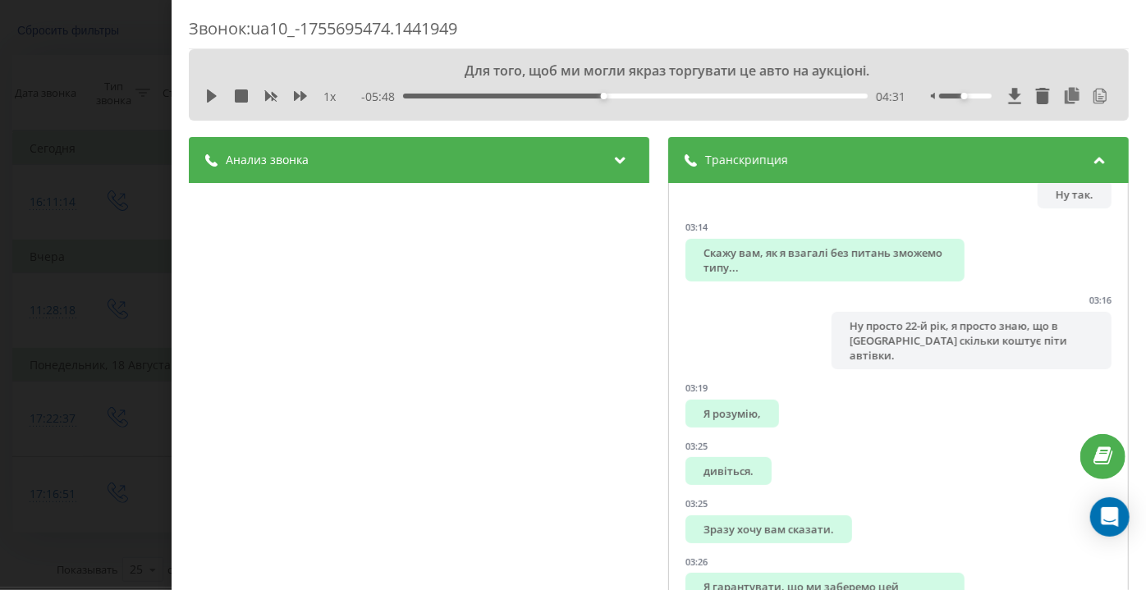
scroll to position [3955, 0]
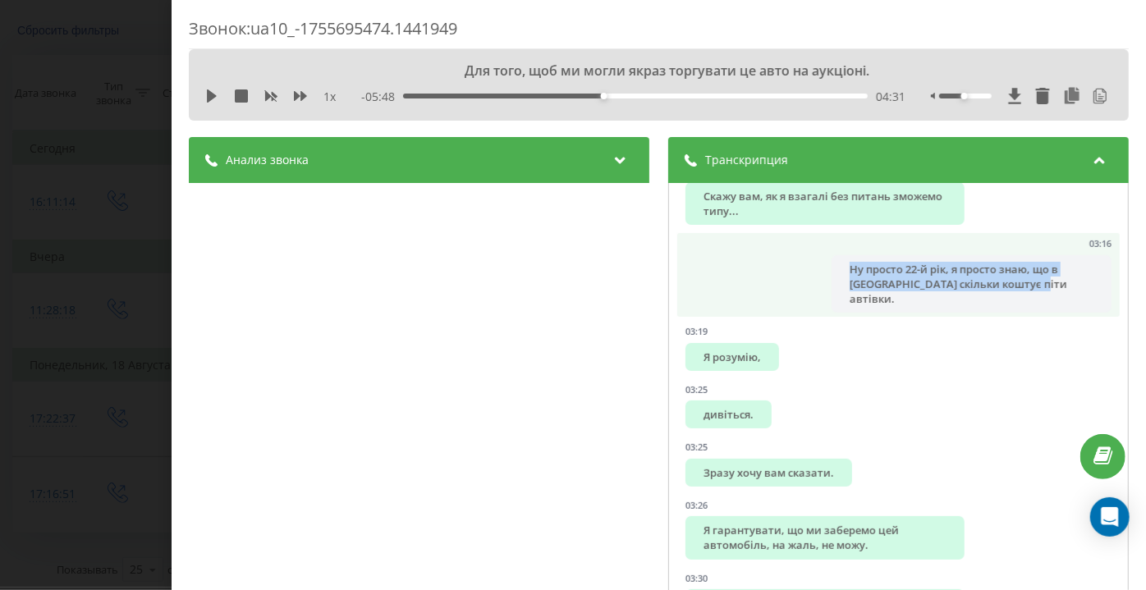
copy div "Ну просто 22-й рік, я просто знаю, що в [GEOGRAPHIC_DATA] скільки коштує піти а…"
drag, startPoint x: 1030, startPoint y: 333, endPoint x: 832, endPoint y: 318, distance: 199.2
click at [832, 314] on div "Ну просто 22-й рік, я просто знаю, що в [GEOGRAPHIC_DATA] скільки коштує піти а…" at bounding box center [971, 284] width 279 height 58
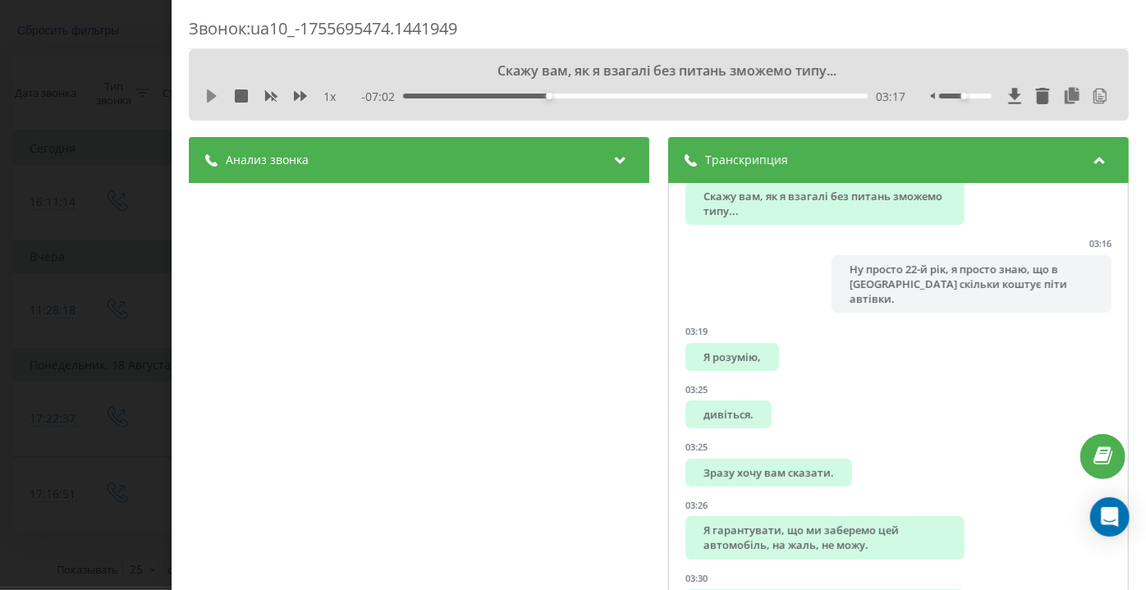
click at [210, 96] on icon at bounding box center [212, 95] width 10 height 13
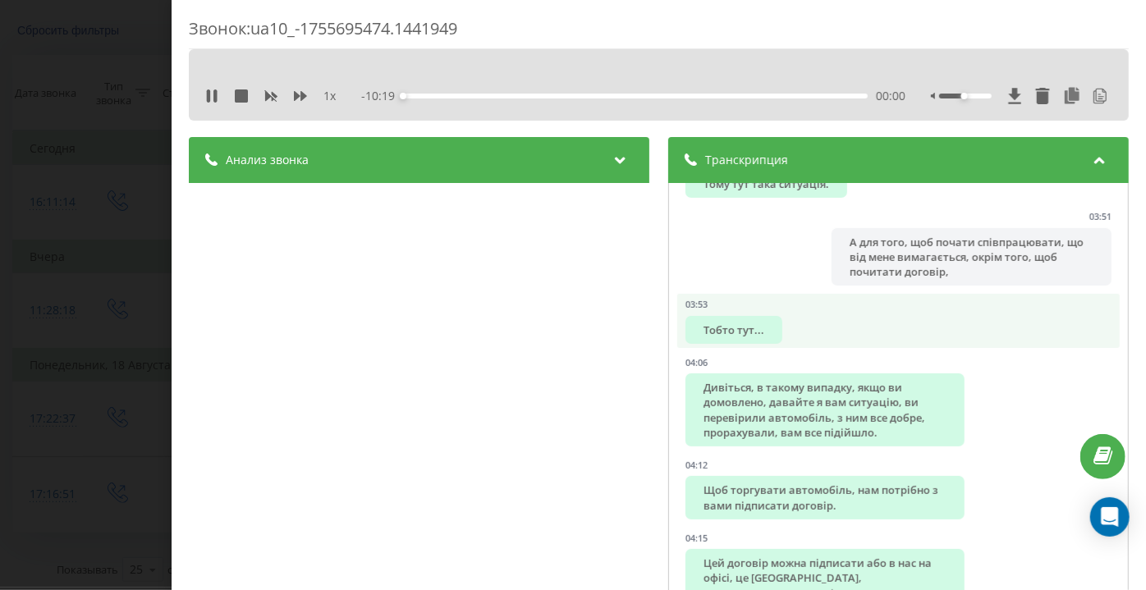
scroll to position [4850, 0]
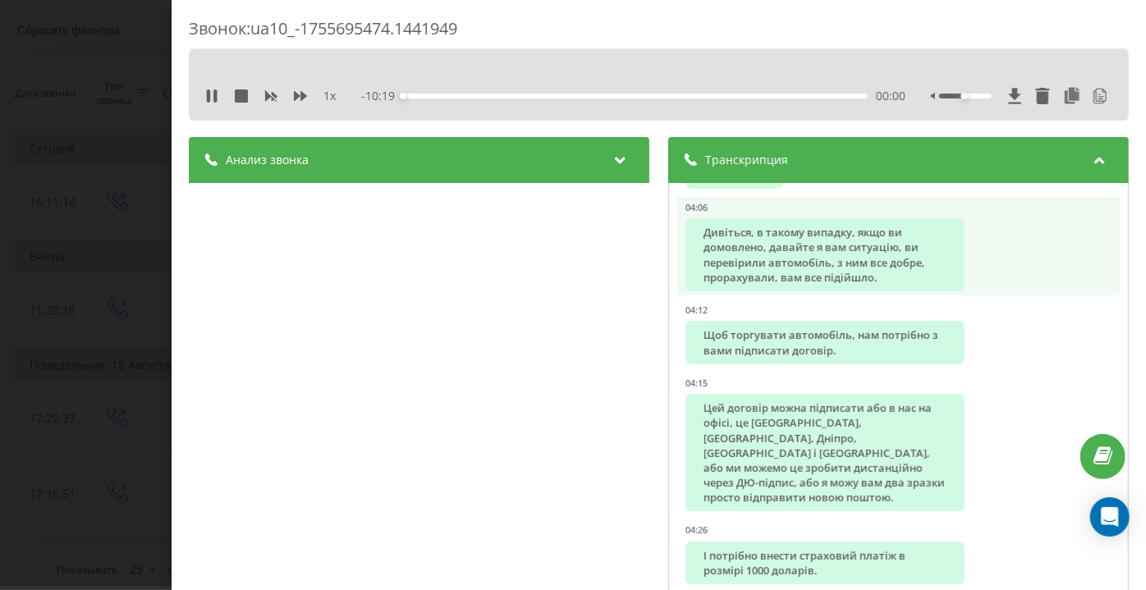
click at [896, 291] on div "Дивіться, в такому випадку, якщо ви домовлено, давайте я вам ситуацію, ви перев…" at bounding box center [824, 254] width 279 height 73
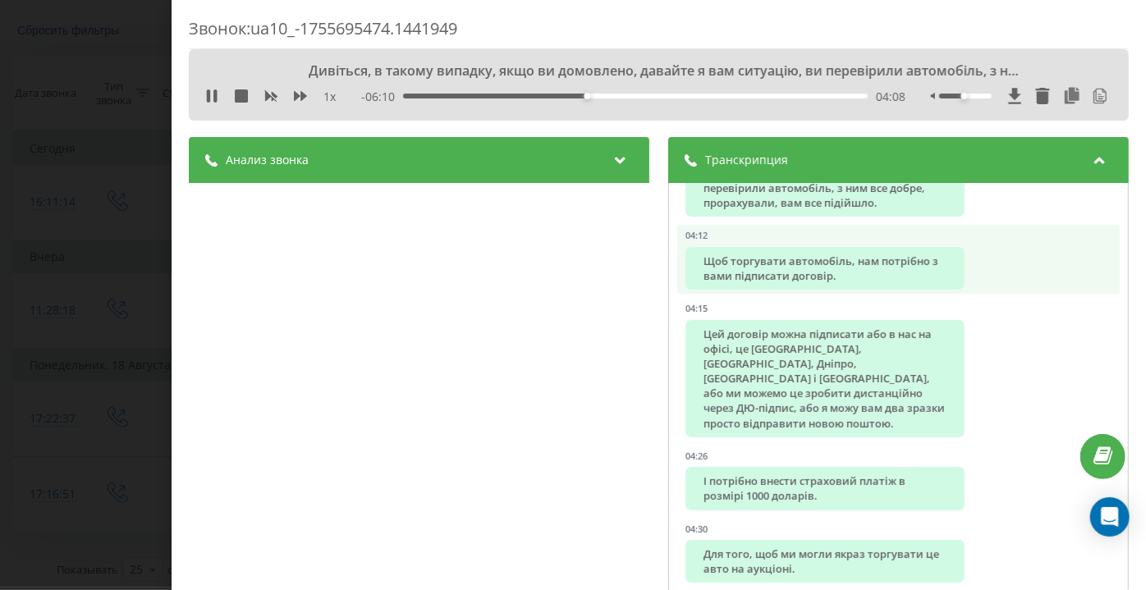
scroll to position [4999, 0]
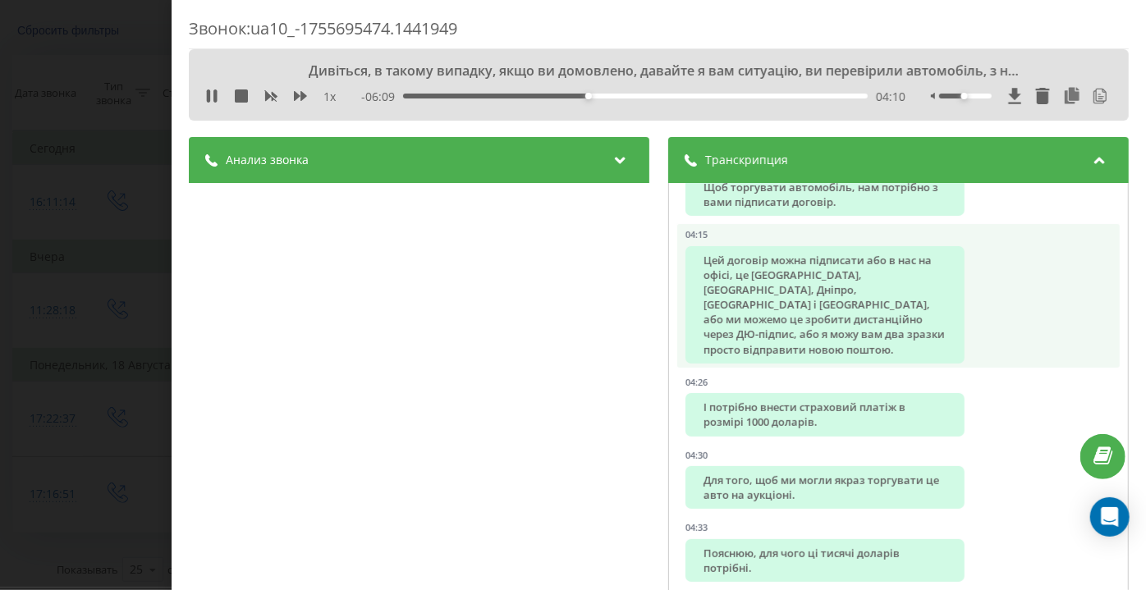
click at [832, 355] on div "Цей договір можна підписати або в нас на офісі, це [GEOGRAPHIC_DATA], [GEOGRAPH…" at bounding box center [824, 304] width 279 height 117
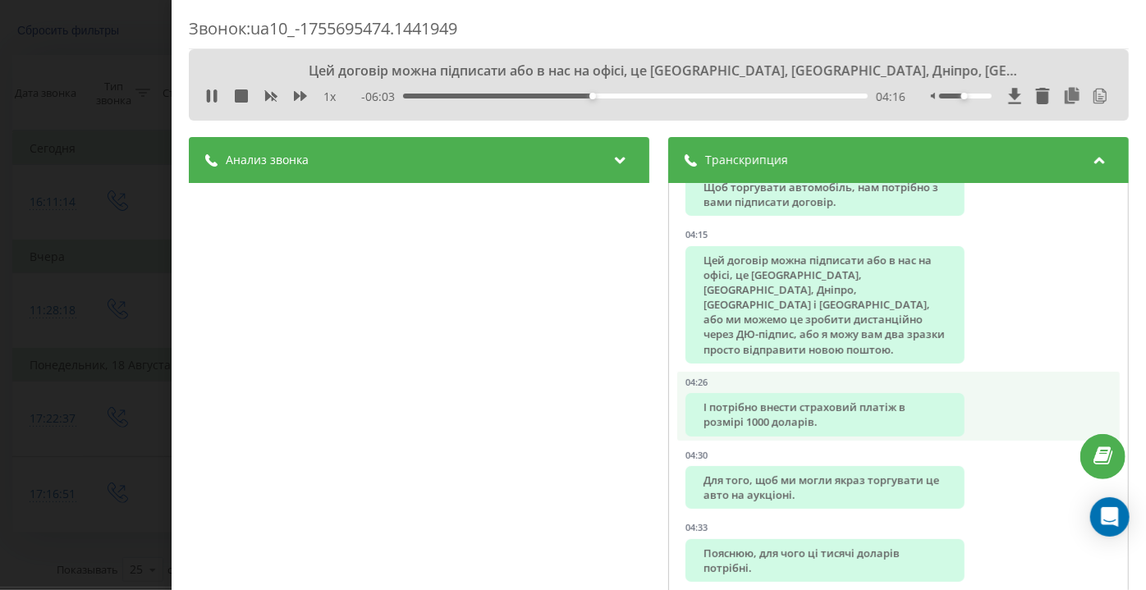
click at [803, 436] on div "І потрібно внести страховий платіж в розмірі 1000 доларів." at bounding box center [824, 414] width 279 height 43
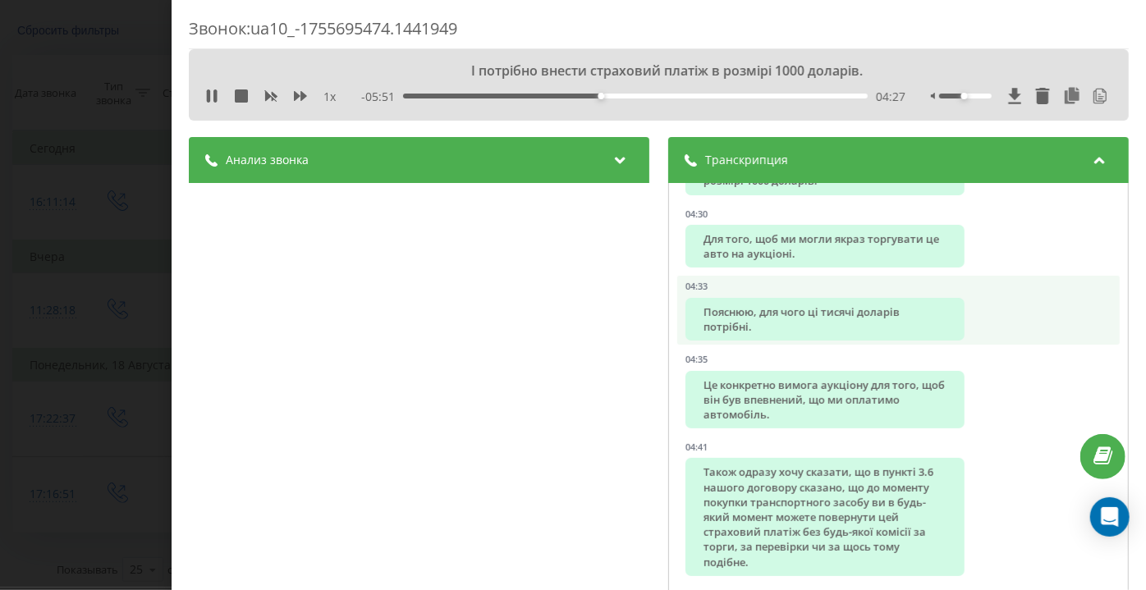
scroll to position [5298, 0]
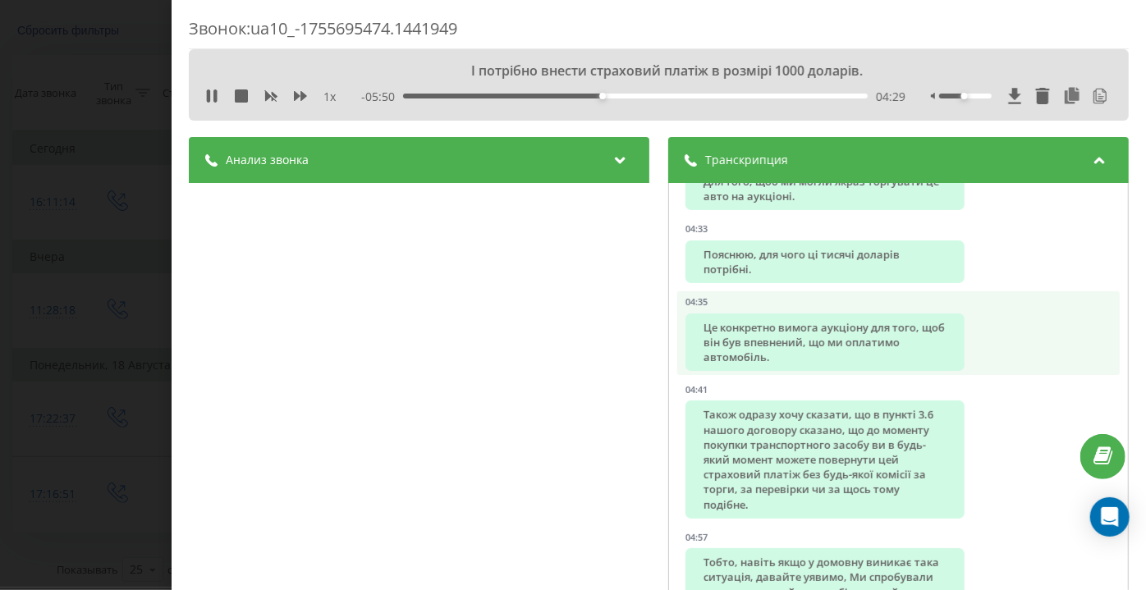
click at [787, 375] on li "04:35 Це конкретно вимога аукціону для того, щоб він був впевнений, що ми оплат…" at bounding box center [898, 333] width 442 height 84
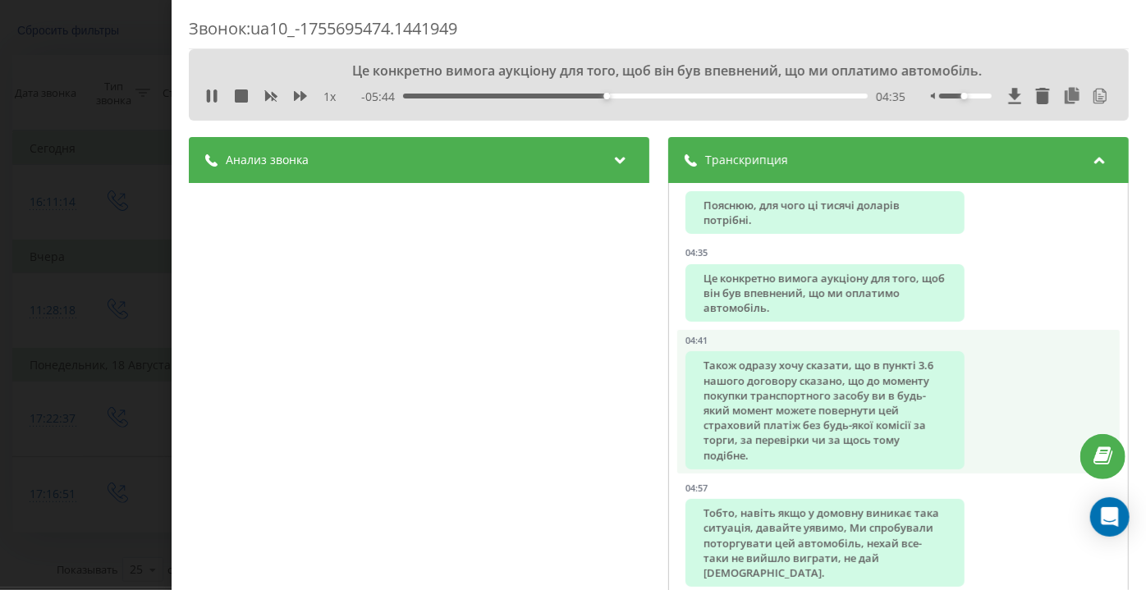
scroll to position [5373, 0]
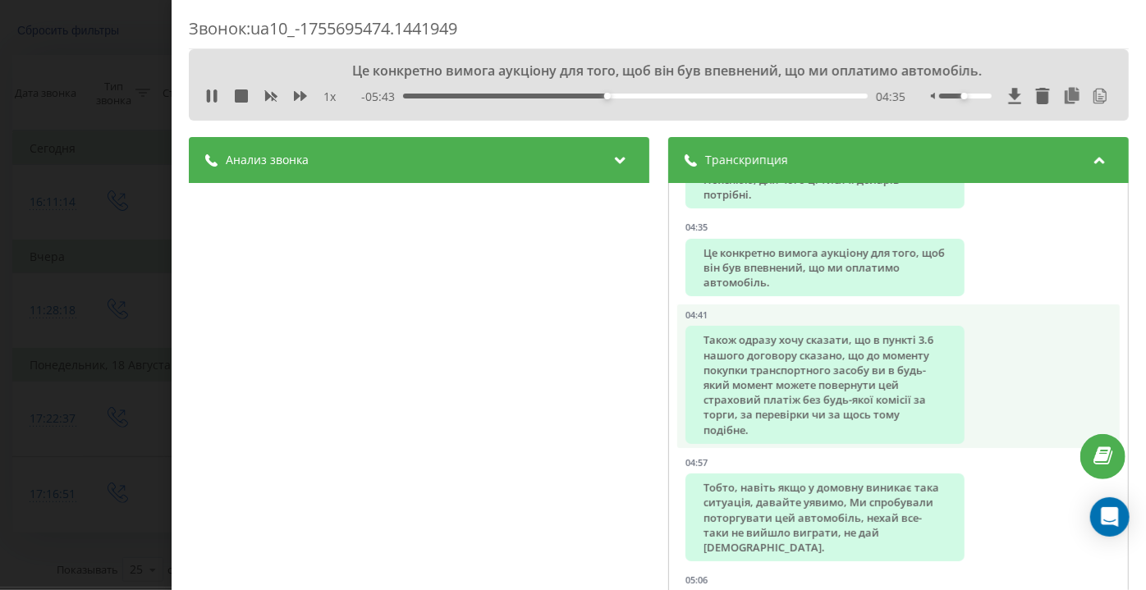
click at [763, 399] on div "Також одразу хочу сказати, що в пункті 3.6 нашого договору сказано, що до момен…" at bounding box center [824, 384] width 279 height 117
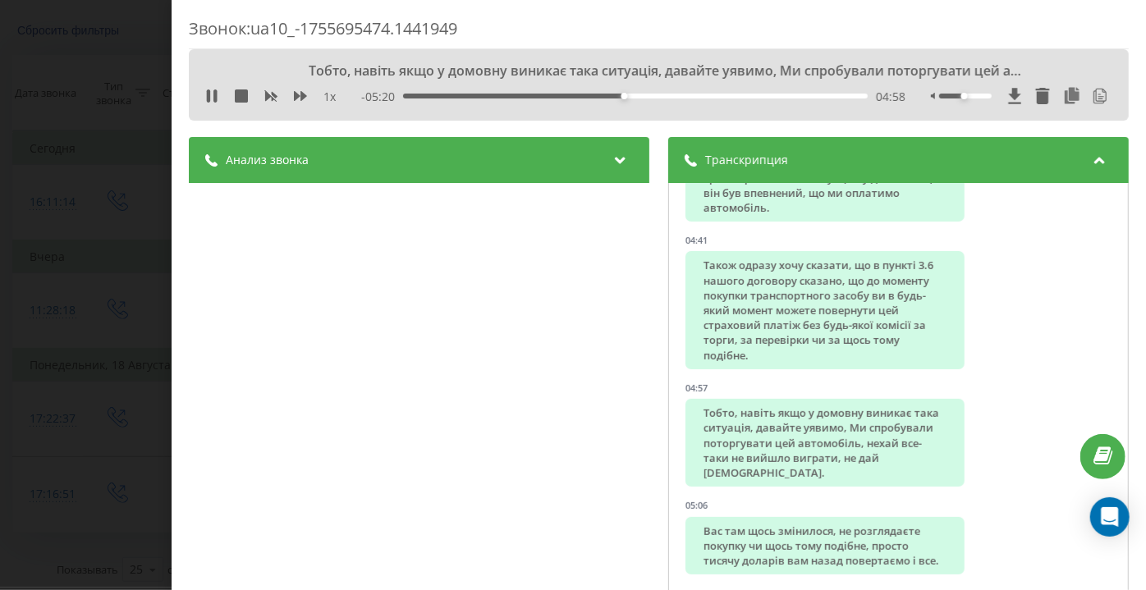
scroll to position [5522, 0]
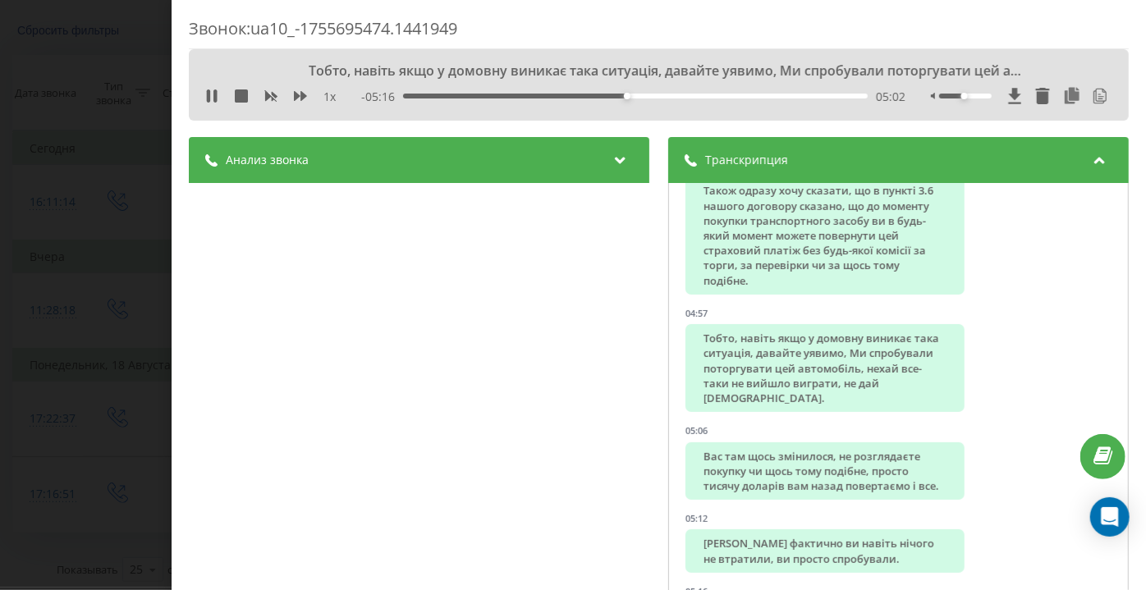
click at [964, 91] on div at bounding box center [1021, 96] width 181 height 16
click at [964, 96] on div at bounding box center [965, 96] width 53 height 5
click at [296, 93] on icon at bounding box center [300, 96] width 13 height 10
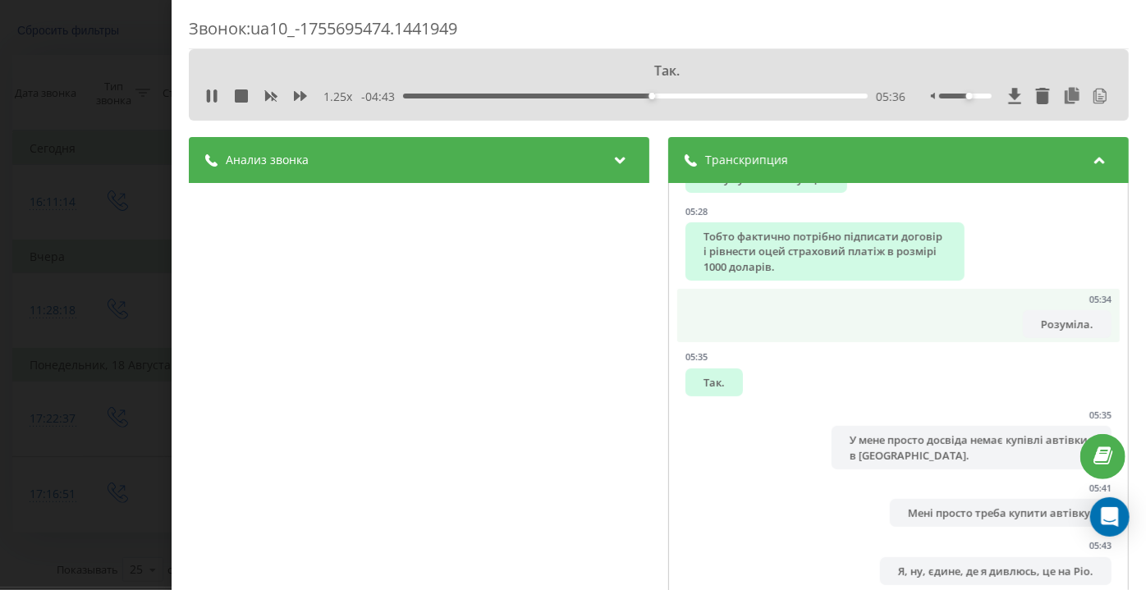
scroll to position [6268, 0]
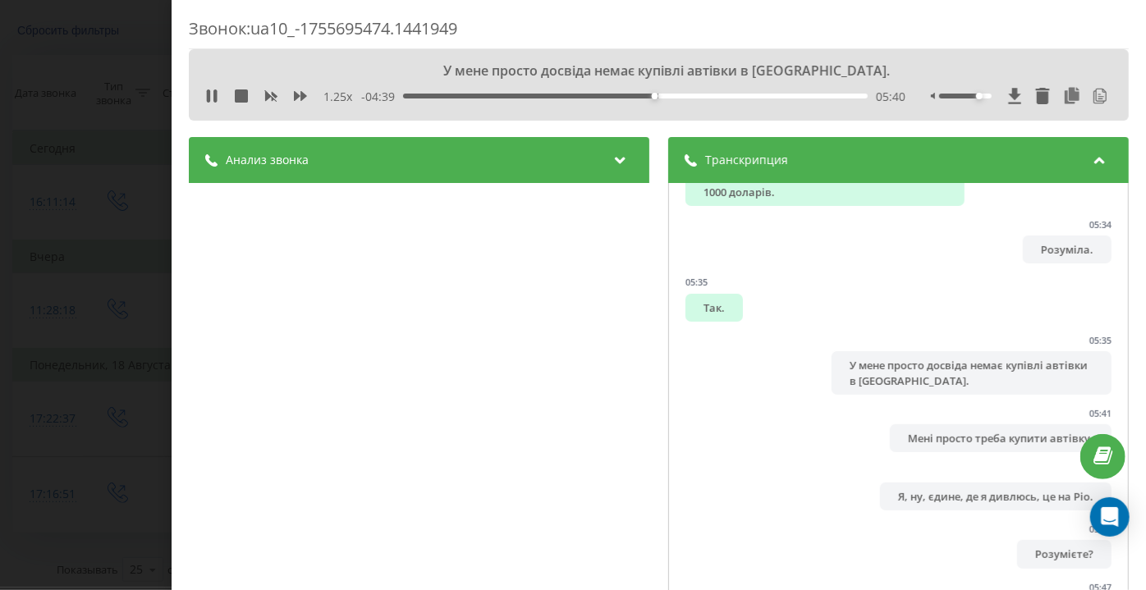
click at [974, 95] on div at bounding box center [965, 96] width 53 height 5
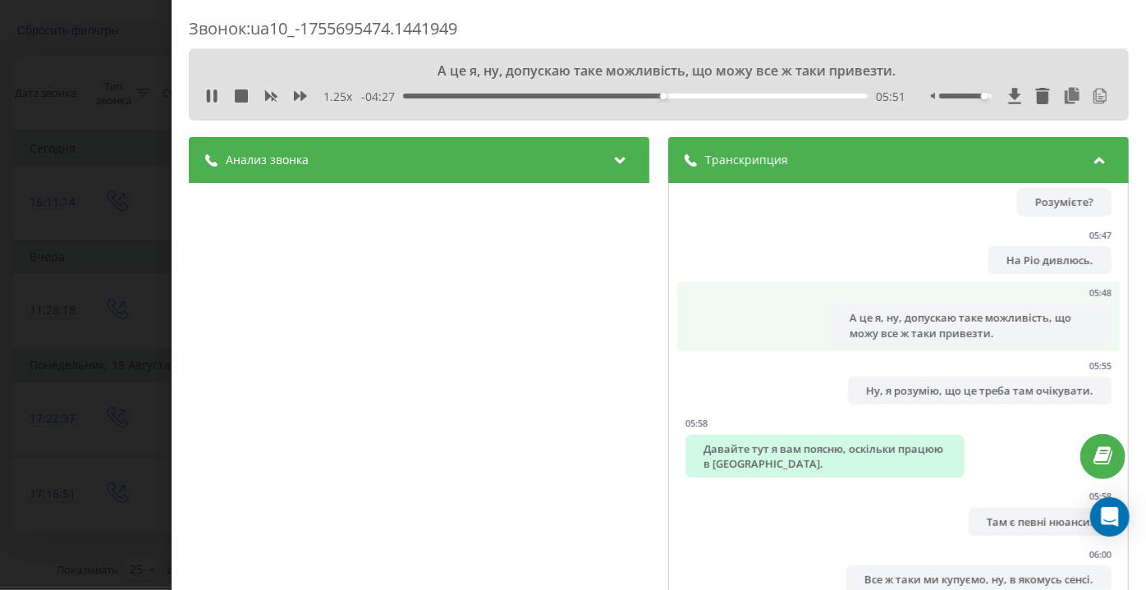
scroll to position [6641, 0]
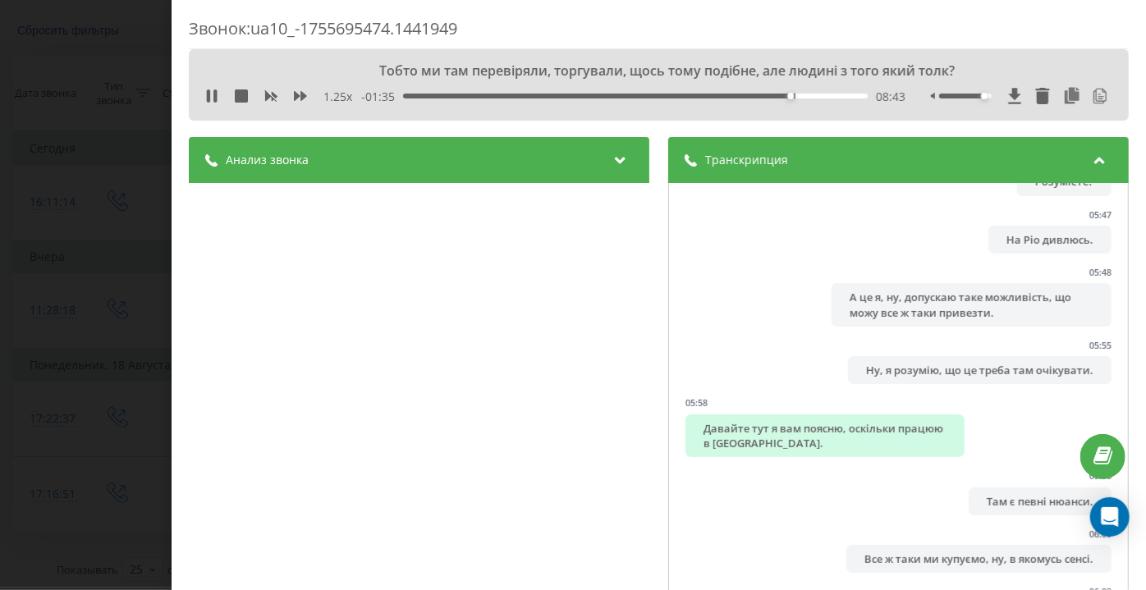
click at [500, 442] on div "[PERSON_NAME] звонка Название профиля ОП тест Тема диалога [PERSON_NAME] обсужд…" at bounding box center [419, 447] width 461 height 621
drag, startPoint x: 973, startPoint y: 95, endPoint x: 985, endPoint y: 102, distance: 14.0
click at [983, 99] on div at bounding box center [1021, 96] width 181 height 16
